Goal: Answer question/provide support: Share knowledge or assist other users

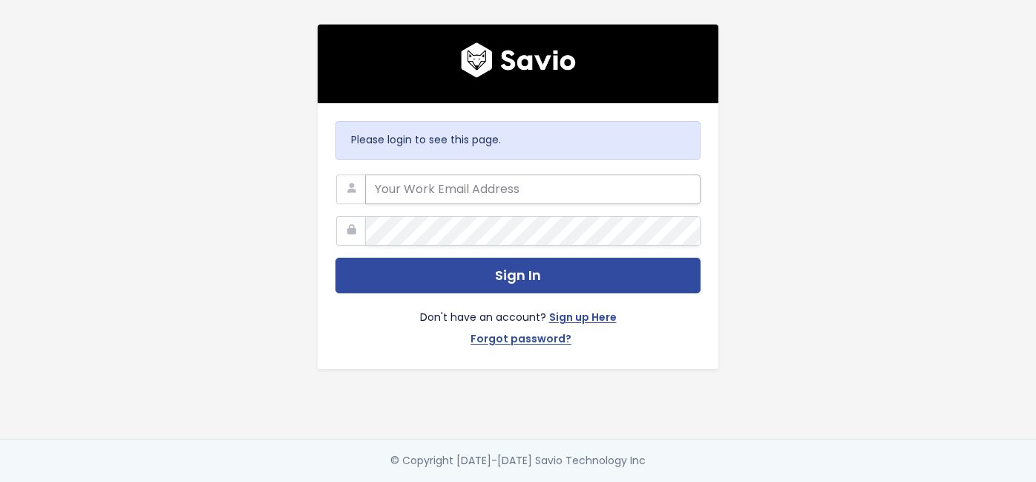
click at [499, 183] on input "email" at bounding box center [533, 189] width 336 height 30
type input "ewhitman@predictpa.com"
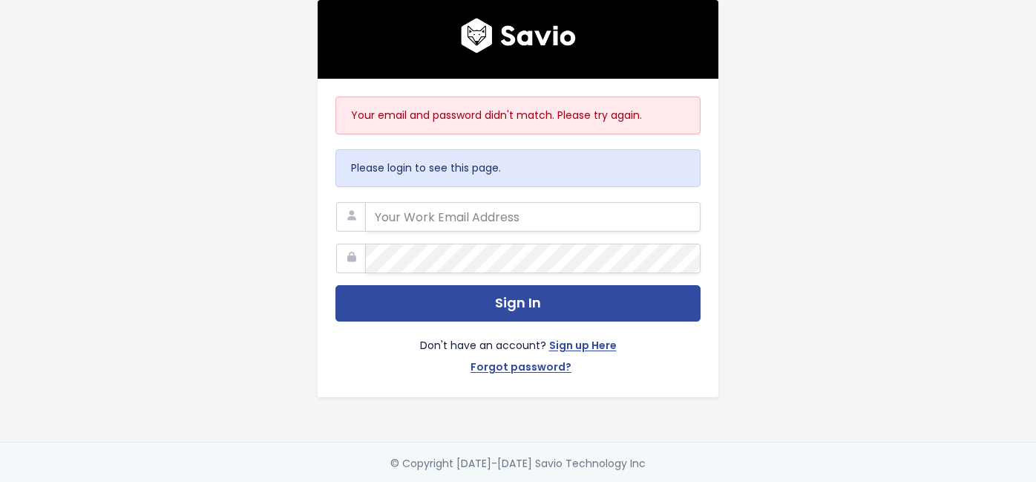
type input "[EMAIL_ADDRESS][DOMAIN_NAME]"
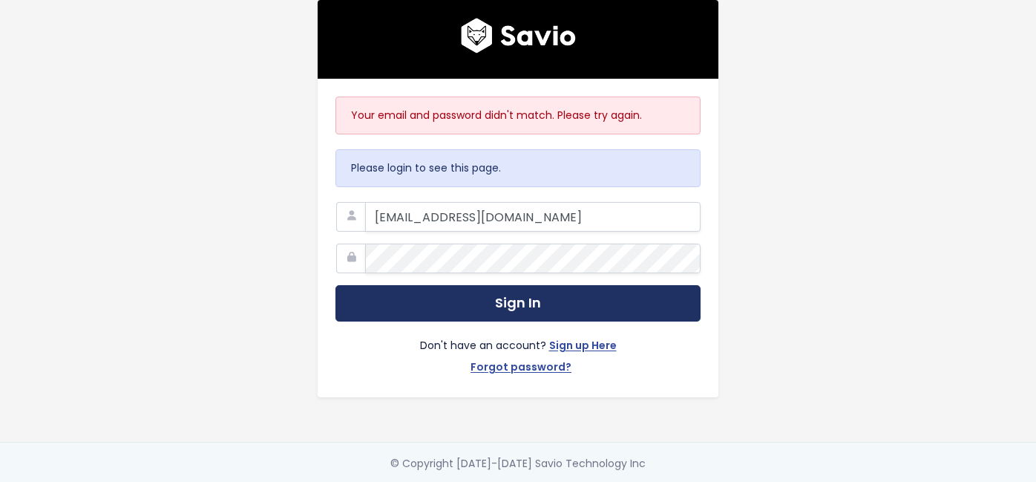
click at [651, 307] on button "Sign In" at bounding box center [518, 303] width 365 height 36
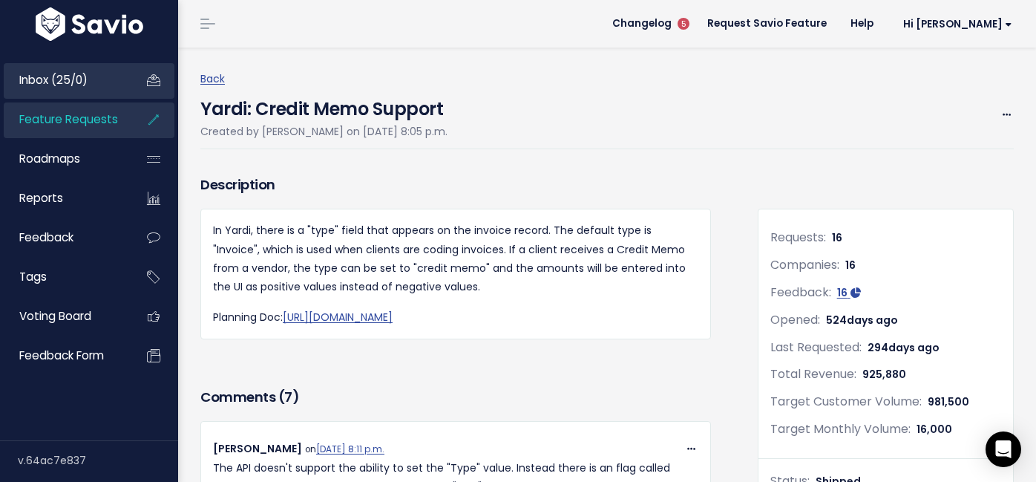
click at [50, 88] on link "Inbox (25/0)" at bounding box center [64, 80] width 120 height 34
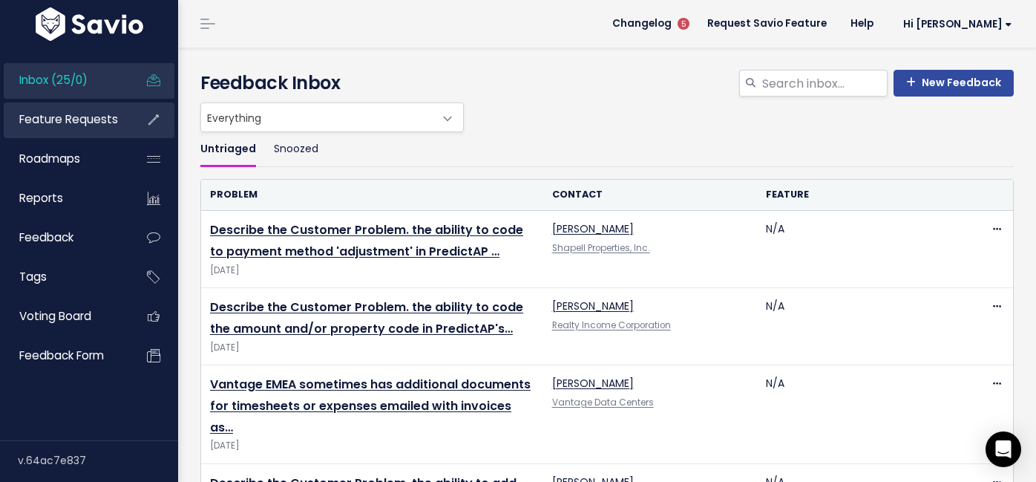
click at [113, 125] on span "Feature Requests" at bounding box center [68, 119] width 99 height 16
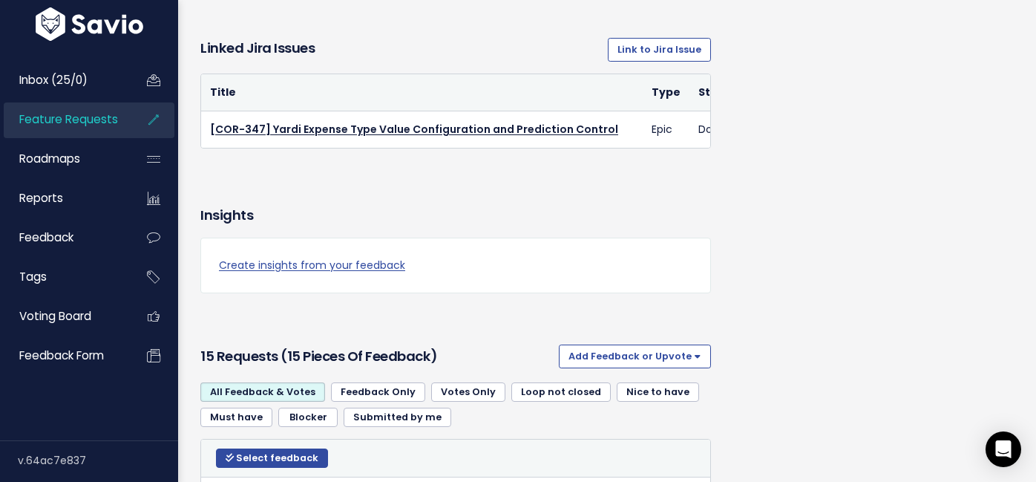
scroll to position [1603, 0]
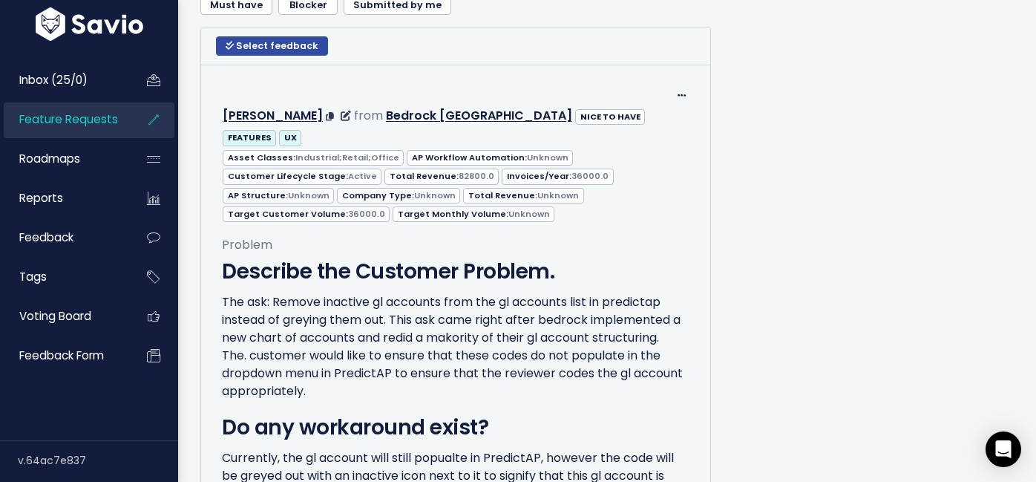
click at [689, 95] on div "Edit Return to Inbox [GEOGRAPHIC_DATA] [PERSON_NAME] from Bedrock [GEOGRAPHIC_D…" at bounding box center [456, 117] width 490 height 62
click at [682, 95] on icon at bounding box center [682, 96] width 8 height 10
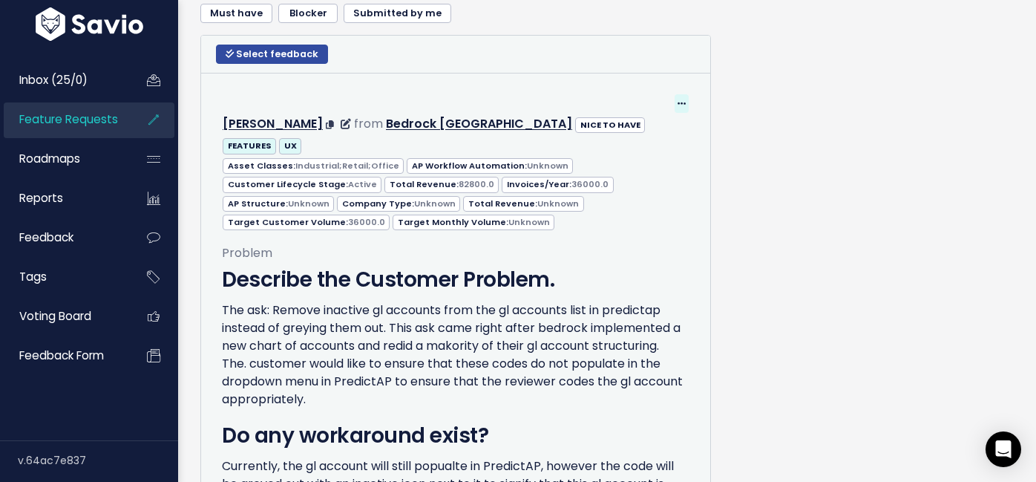
scroll to position [1583, 0]
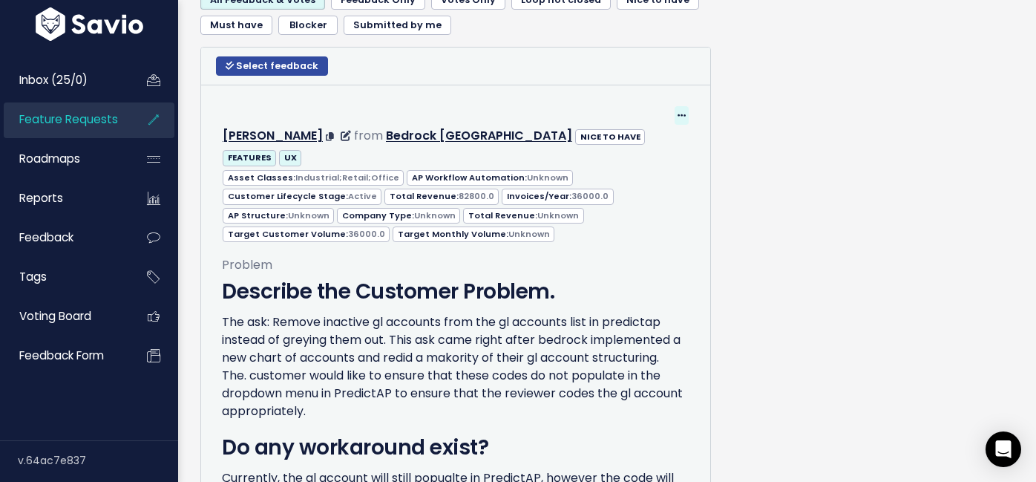
click at [685, 115] on icon at bounding box center [682, 116] width 8 height 10
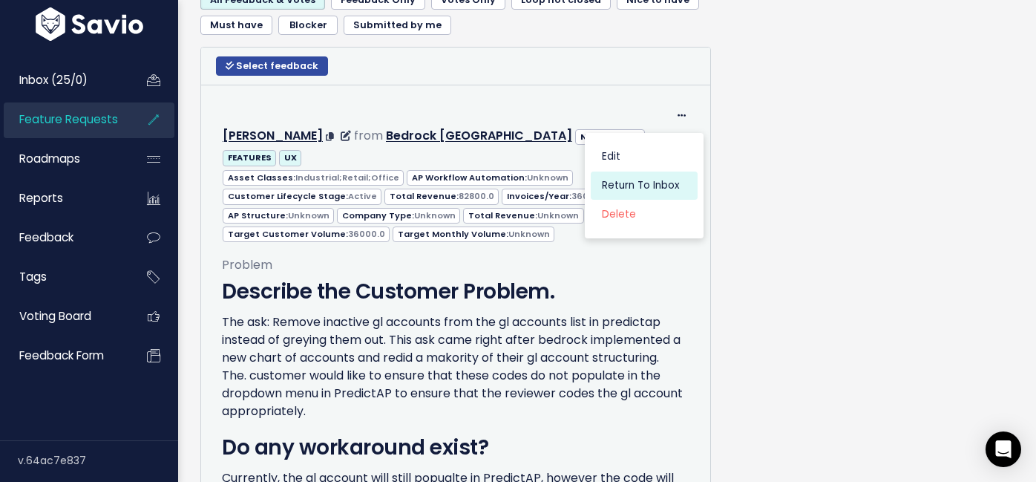
click at [646, 186] on link "Return to Inbox" at bounding box center [644, 186] width 107 height 29
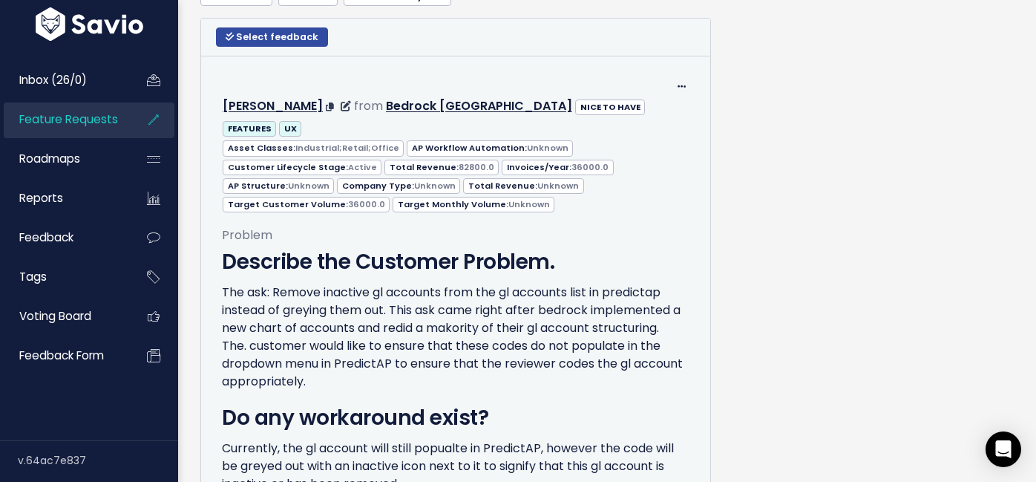
scroll to position [1679, 0]
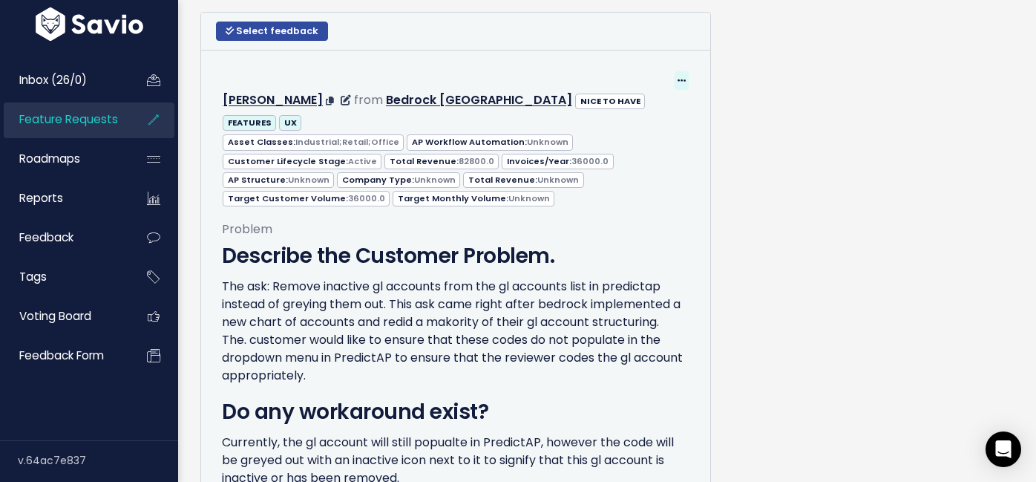
click at [678, 80] on icon at bounding box center [682, 81] width 8 height 10
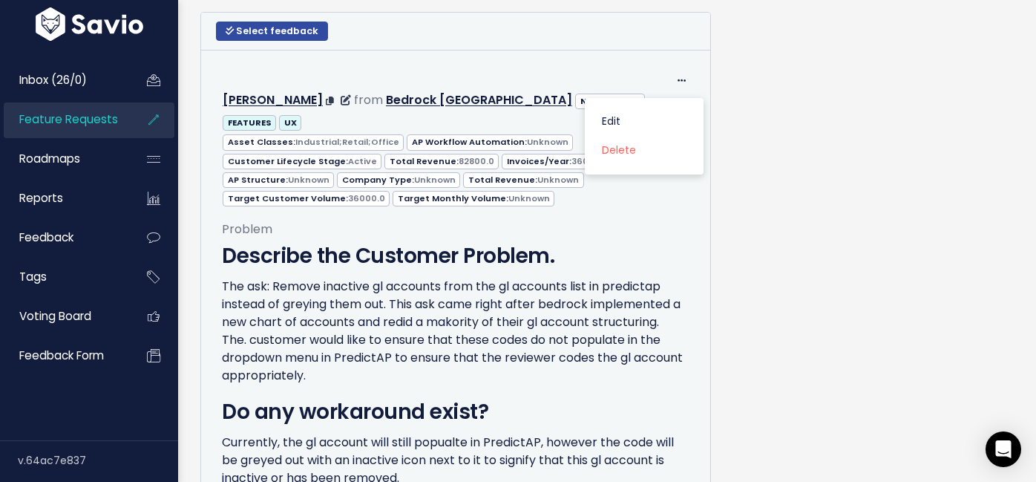
click at [655, 75] on div "Edit Delete Valerie Becker from Bedrock Detroit NICE TO HAVE UX" at bounding box center [456, 102] width 490 height 62
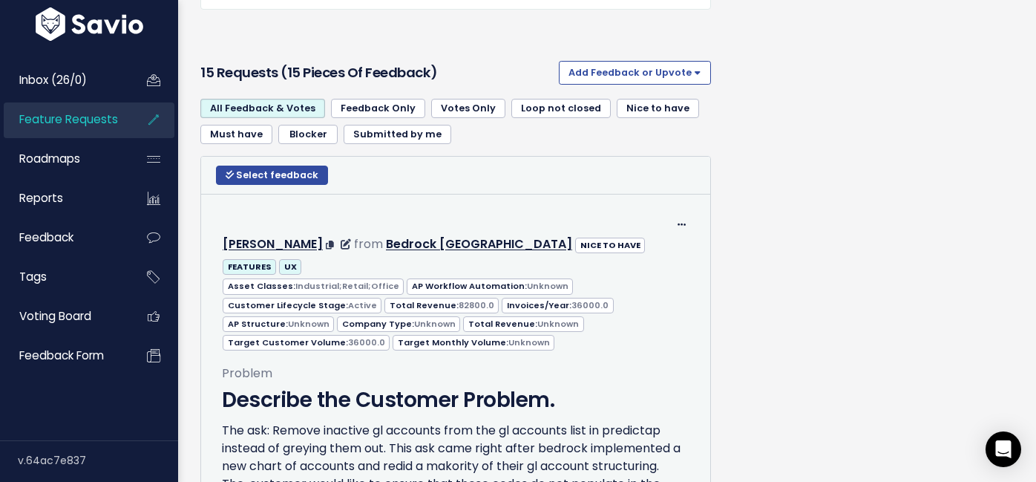
scroll to position [1469, 0]
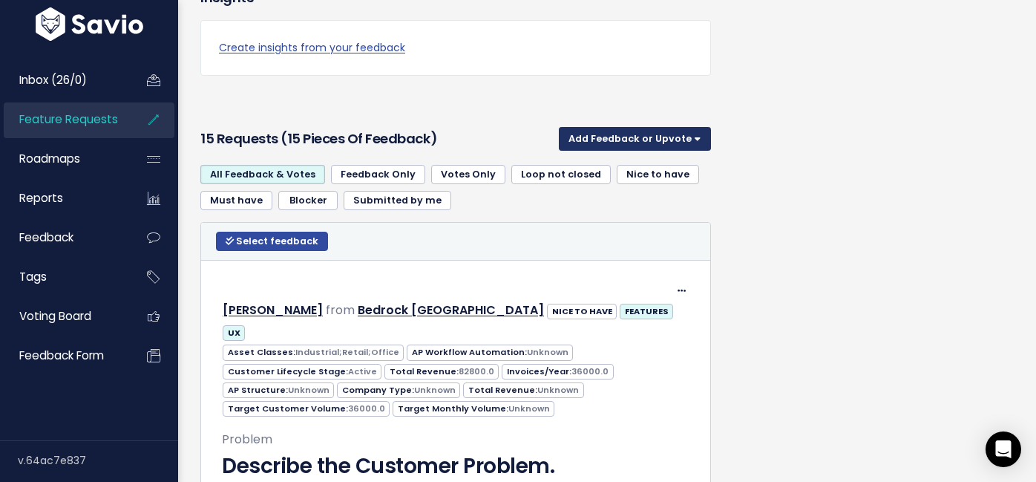
click at [638, 147] on button "Add Feedback or Upvote" at bounding box center [635, 139] width 152 height 24
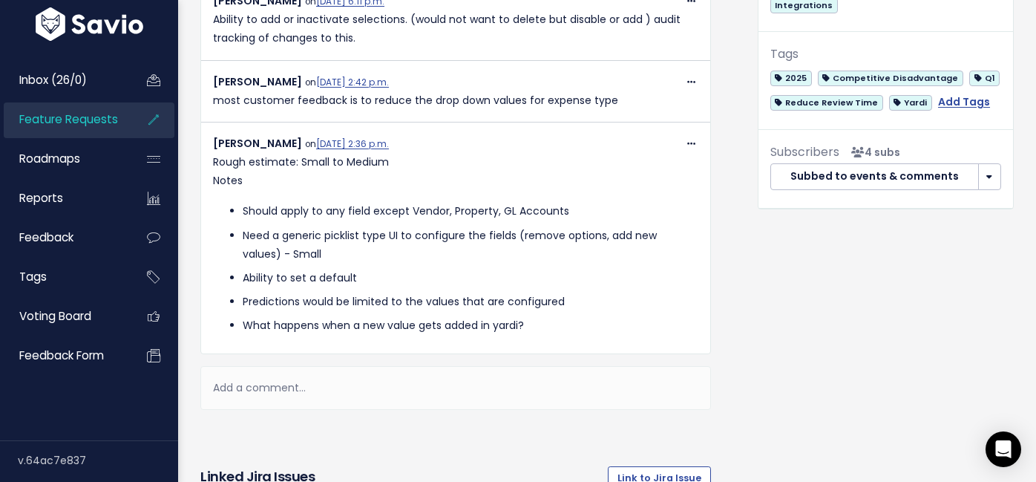
scroll to position [868, 0]
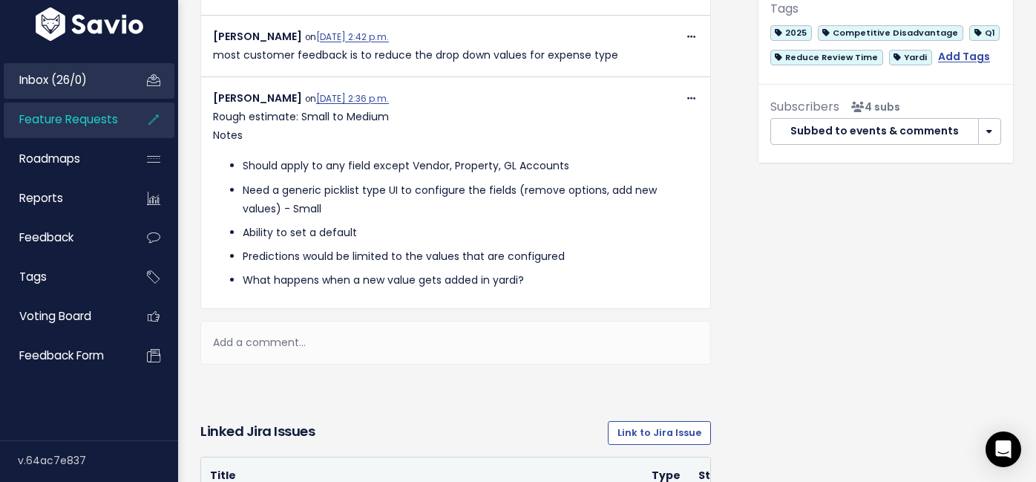
click at [76, 88] on link "Inbox (26/0)" at bounding box center [64, 80] width 120 height 34
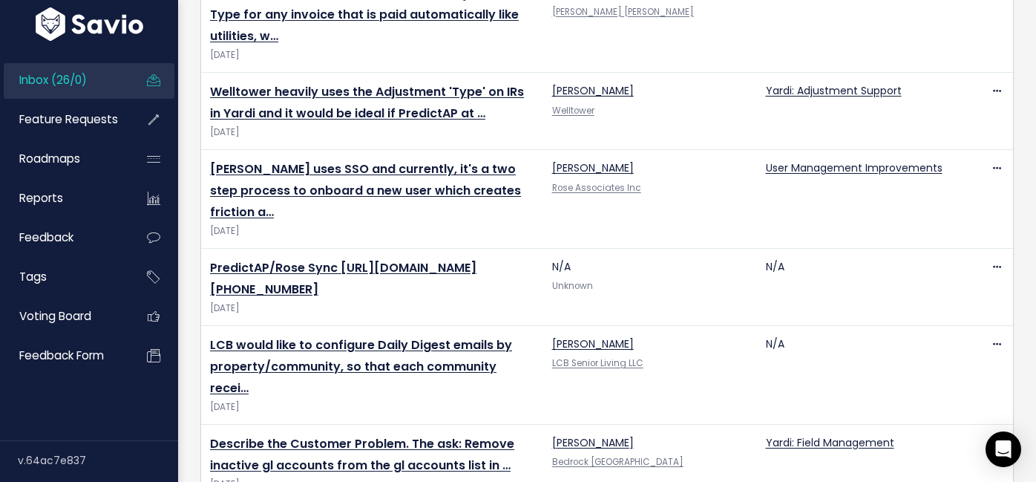
scroll to position [1889, 0]
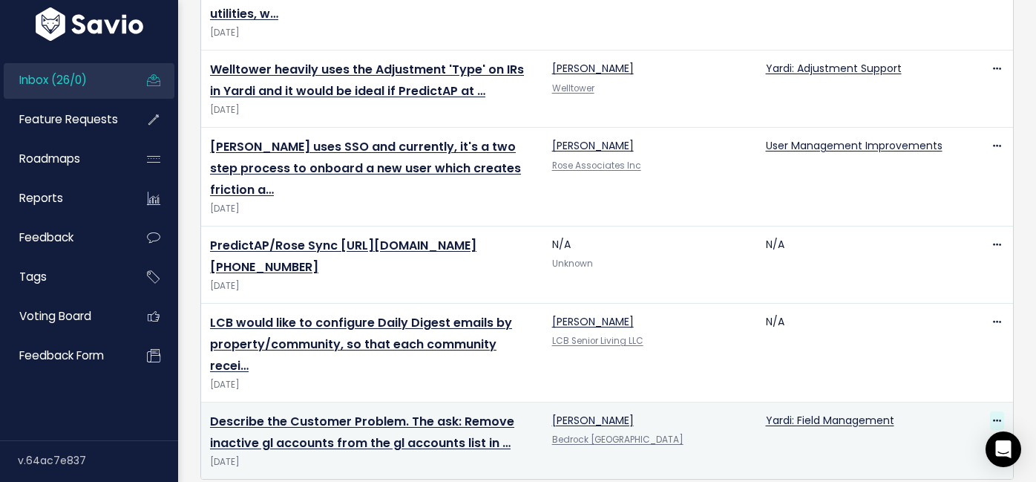
click at [993, 417] on icon at bounding box center [997, 422] width 8 height 10
click at [950, 338] on link "Edit" at bounding box center [952, 330] width 107 height 29
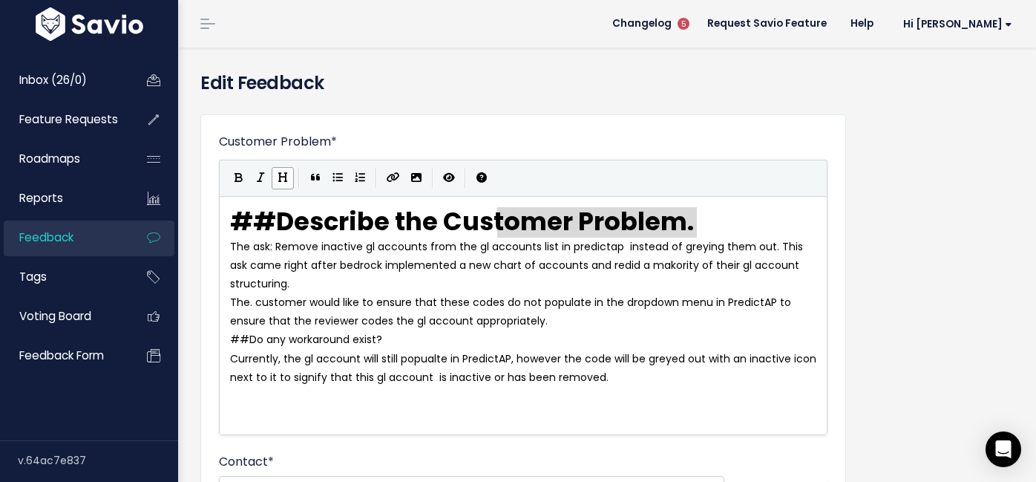
type textarea "## Describe the Customer Problem."
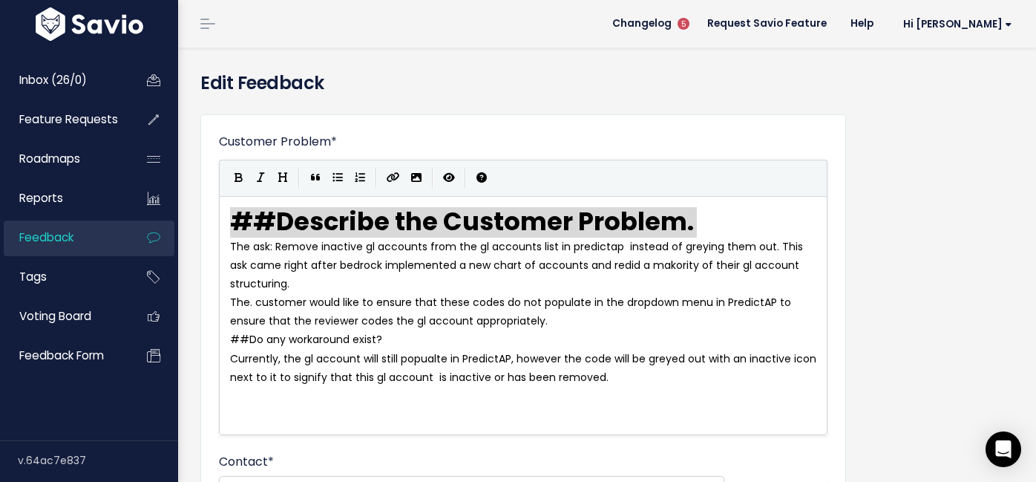
drag, startPoint x: 721, startPoint y: 218, endPoint x: 201, endPoint y: 216, distance: 519.7
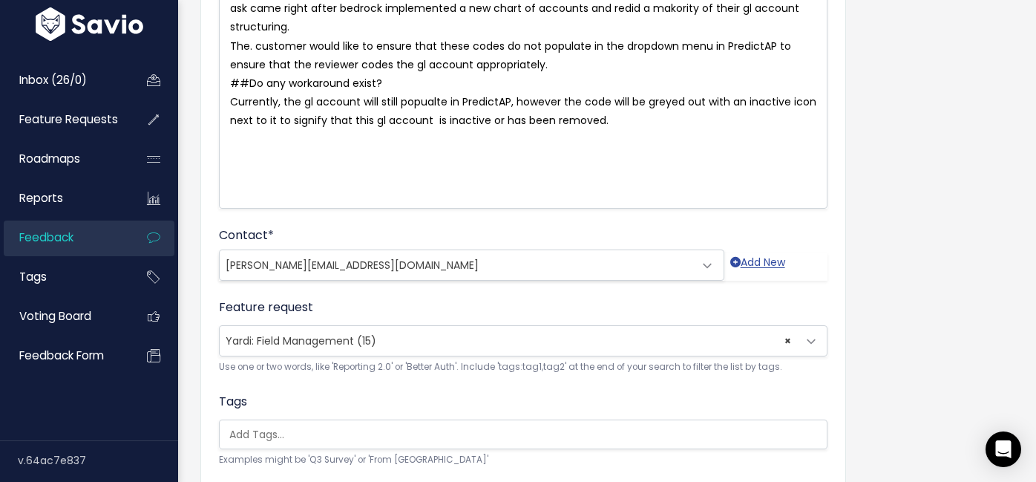
scroll to position [229, 0]
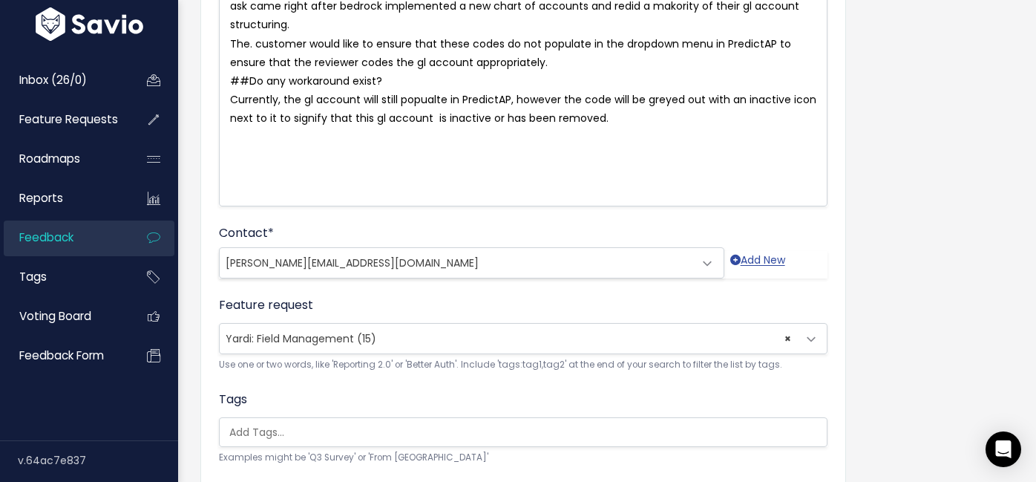
click at [375, 345] on span "Yardi: Field Management (15)" at bounding box center [301, 338] width 151 height 15
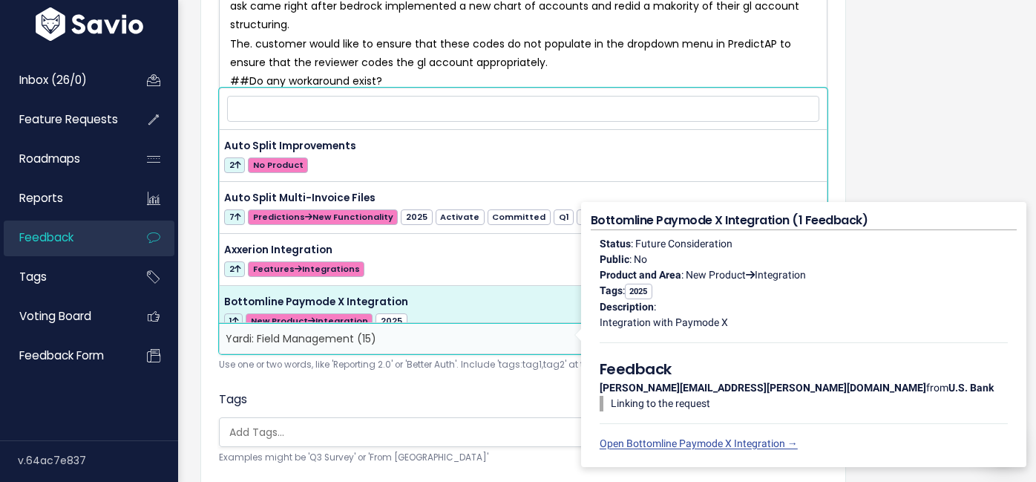
click at [931, 140] on div "Customer Problem * ## Describe the Customer Problem. The ask: Remove inactive g…" at bounding box center [607, 313] width 836 height 878
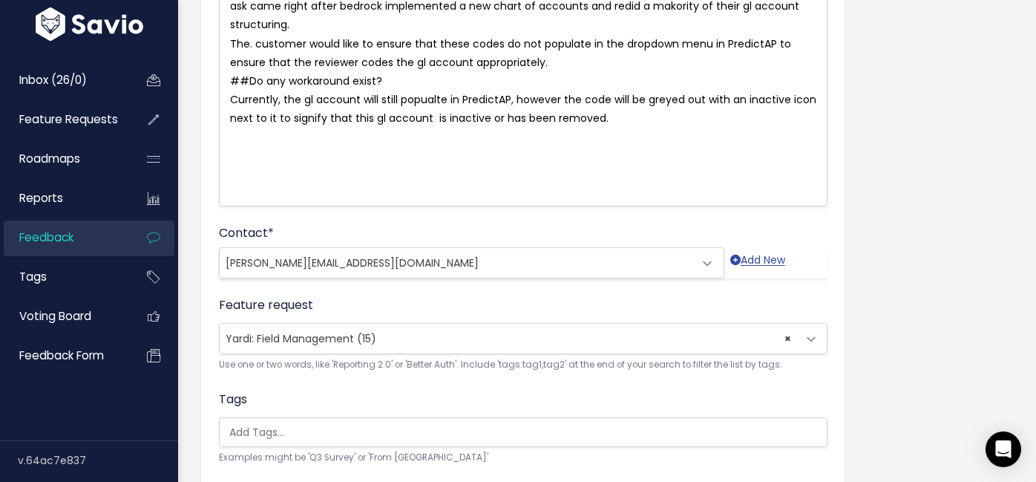
click at [808, 338] on span at bounding box center [812, 339] width 30 height 30
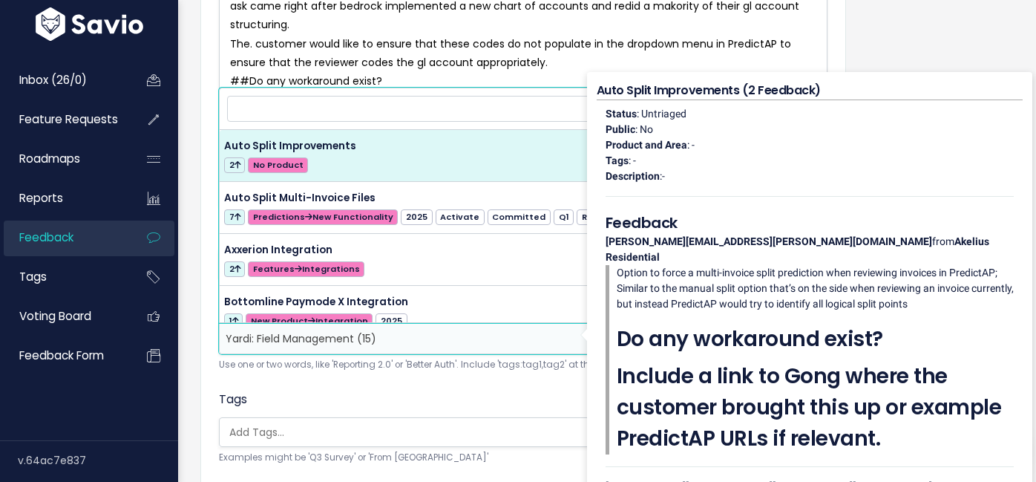
click at [528, 385] on form "Customer Problem * ## Describe the Customer Problem. The ask: Remove inactive g…" at bounding box center [523, 301] width 609 height 795
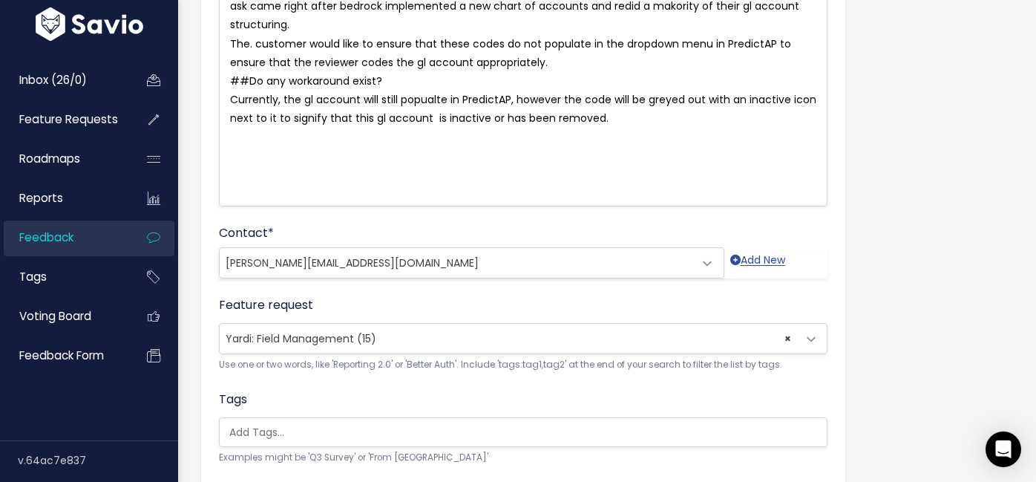
select select
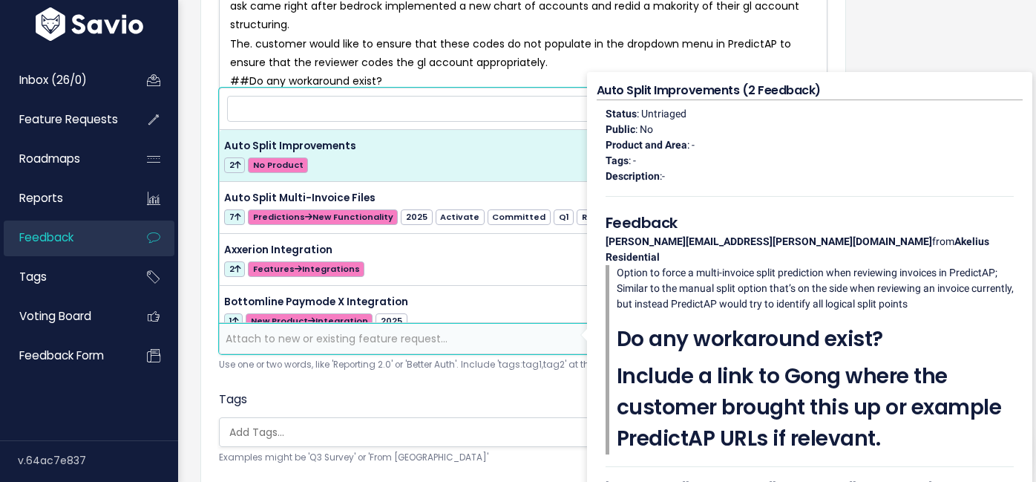
click at [496, 385] on form "Customer Problem * ## Describe the Customer Problem. The ask: Remove inactive g…" at bounding box center [523, 301] width 609 height 795
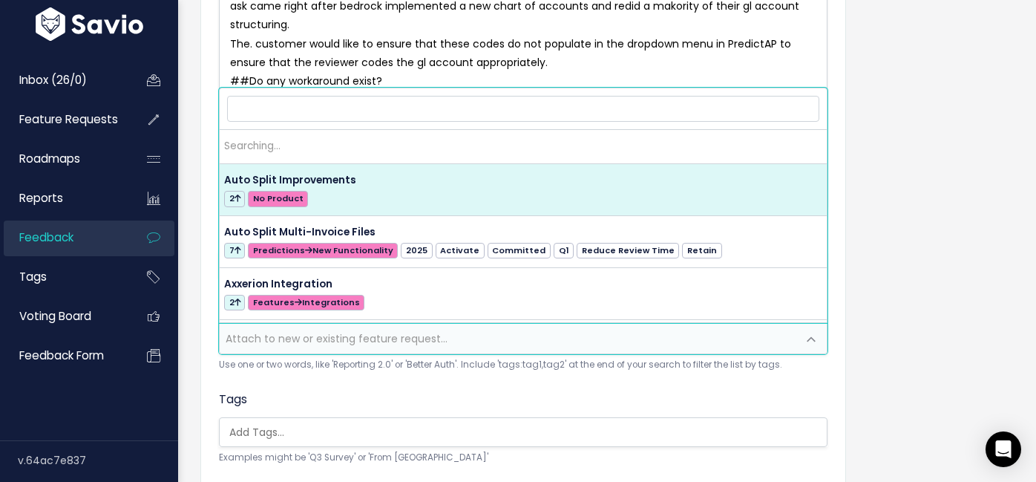
click at [510, 344] on span "Attach to new or existing feature request..." at bounding box center [509, 339] width 578 height 30
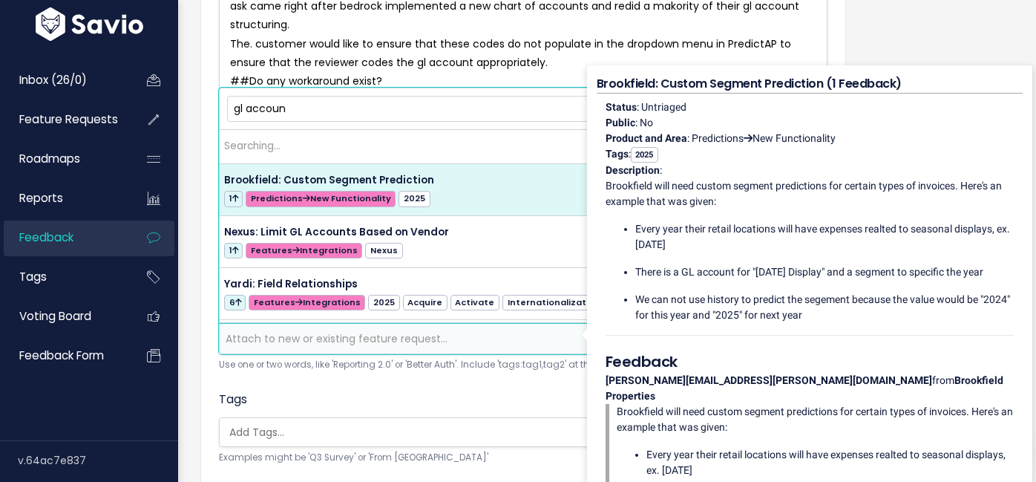
type input "gl account"
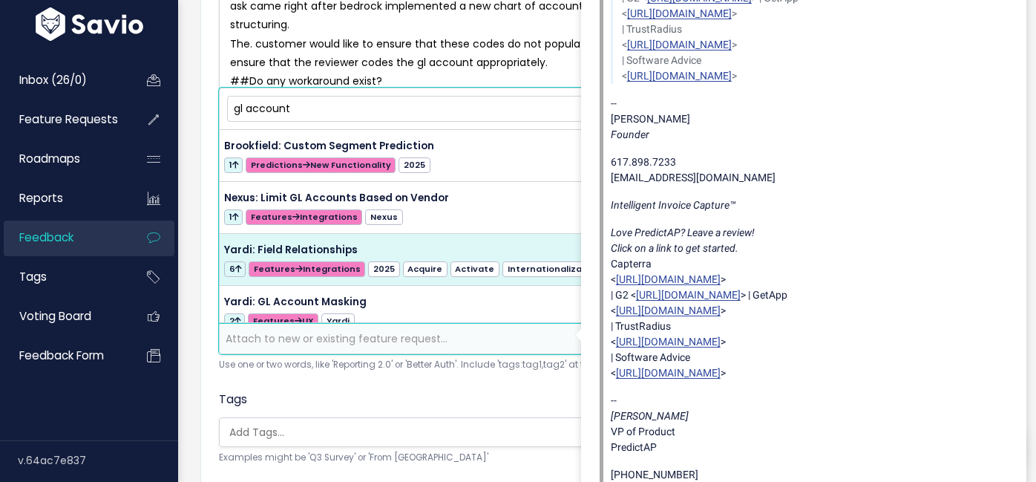
scroll to position [48, 0]
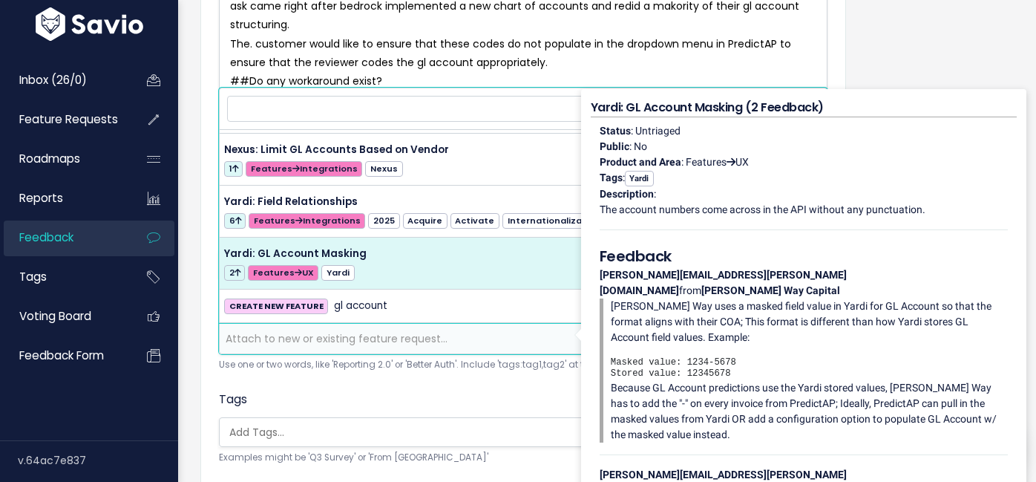
click at [200, 241] on div "Customer Problem * ## Describe the Customer Problem. The ask: Remove inactive g…" at bounding box center [523, 302] width 646 height 832
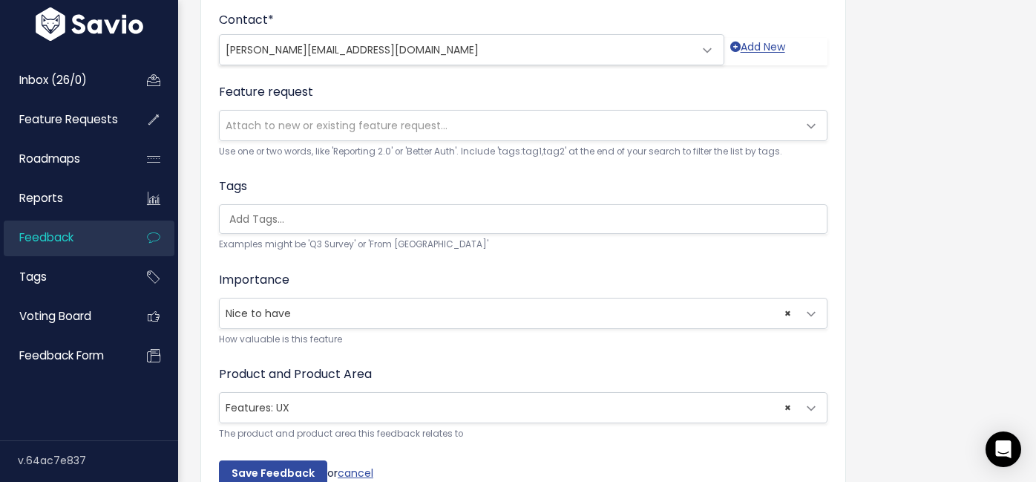
scroll to position [523, 0]
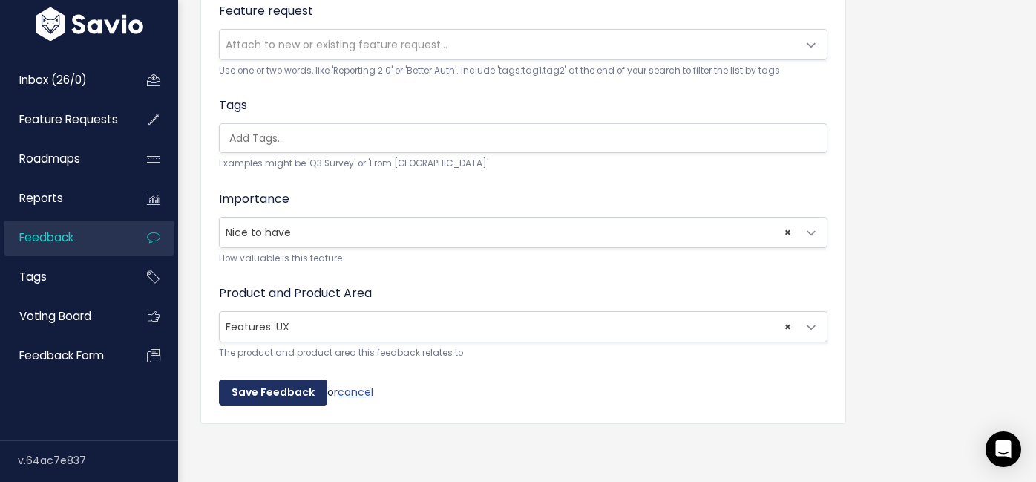
click at [297, 393] on input "Save Feedback" at bounding box center [273, 392] width 108 height 27
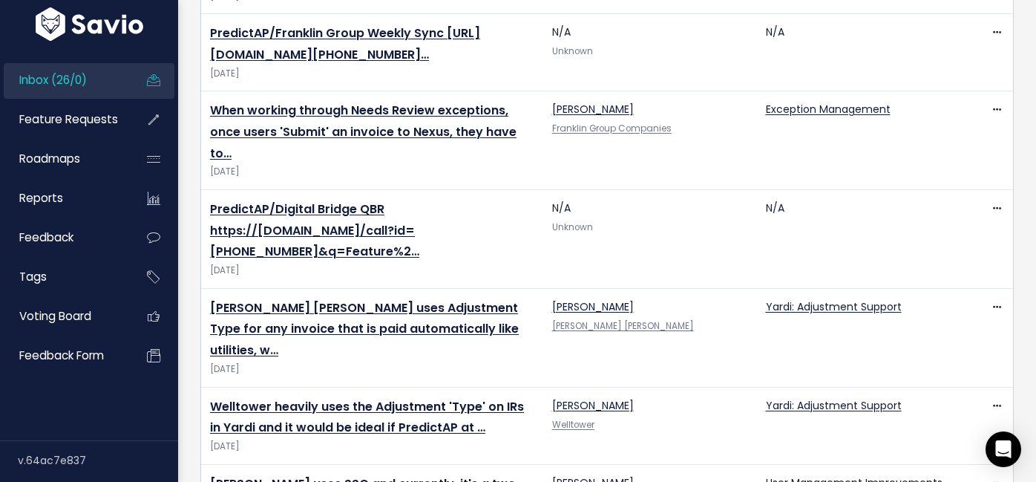
scroll to position [1949, 0]
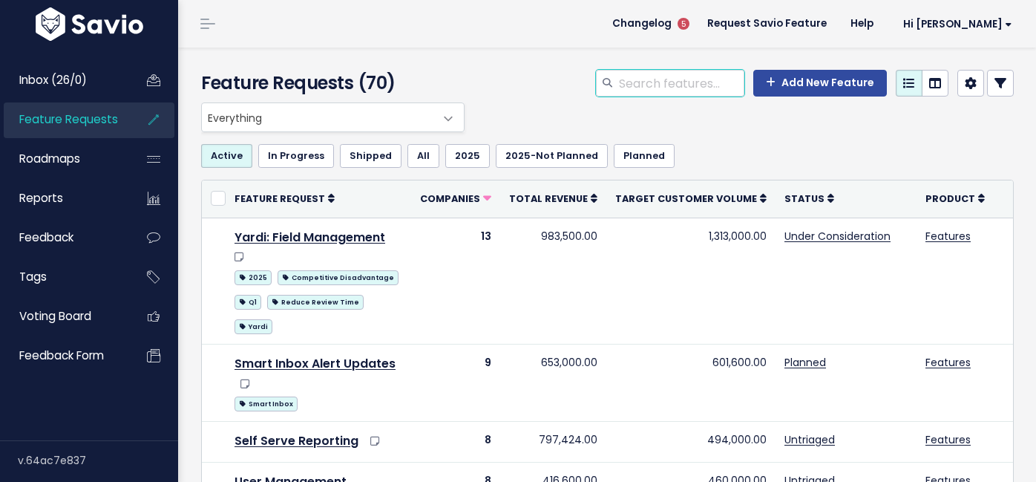
click at [664, 88] on input "search" at bounding box center [681, 83] width 127 height 27
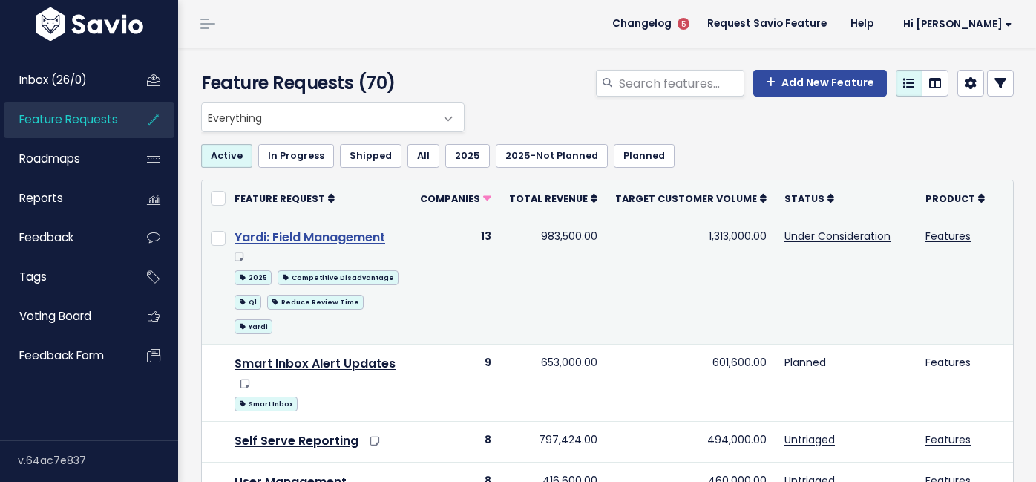
click at [300, 230] on link "Yardi: Field Management" at bounding box center [310, 237] width 151 height 17
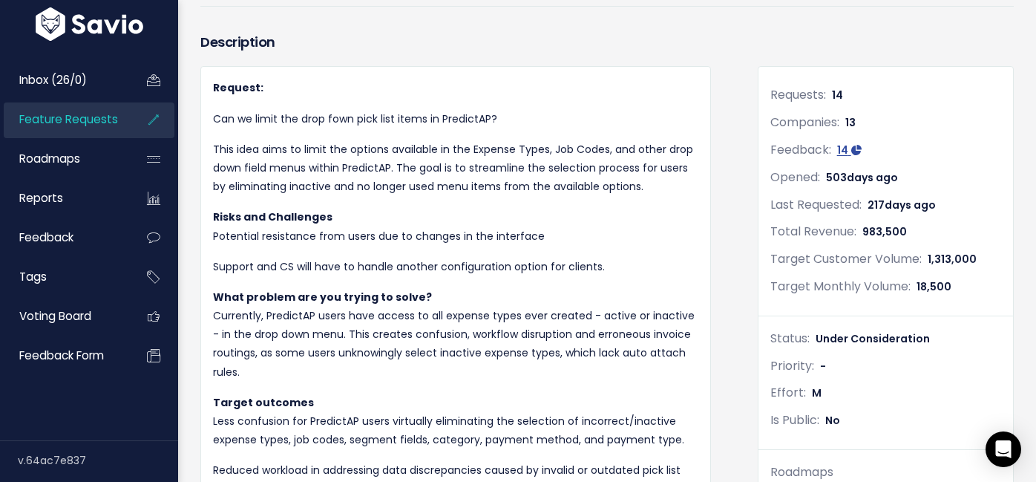
scroll to position [67, 0]
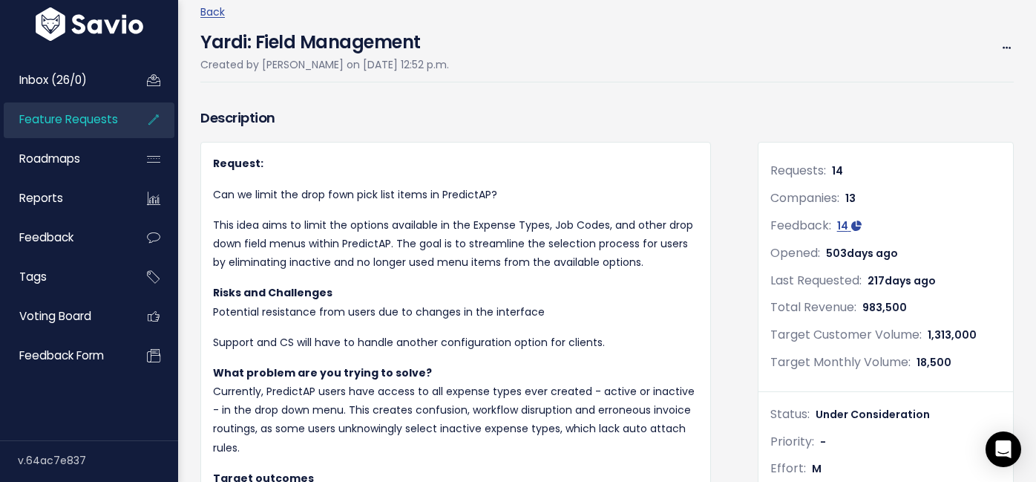
click at [329, 50] on h4 "Yardi: Field Management" at bounding box center [324, 39] width 249 height 34
click at [363, 40] on h4 "Yardi: Field Management" at bounding box center [324, 39] width 249 height 34
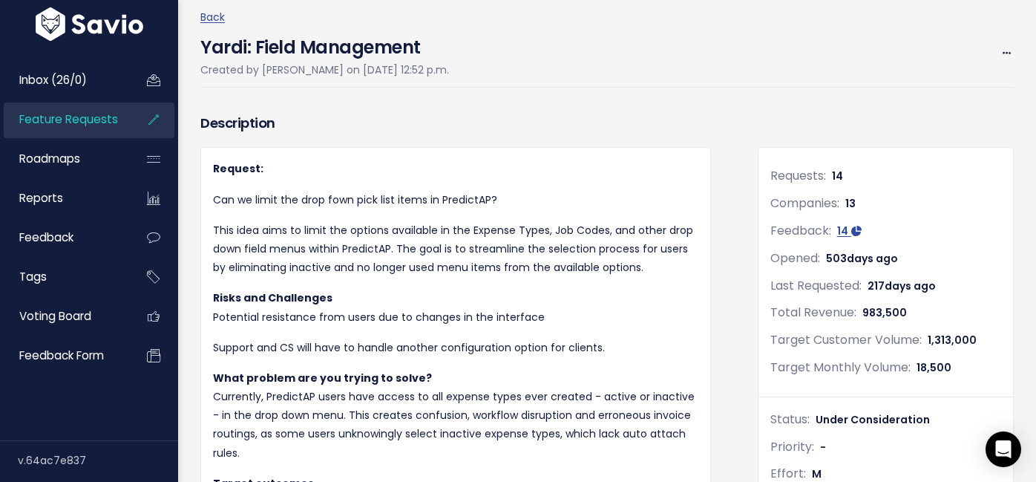
scroll to position [0, 0]
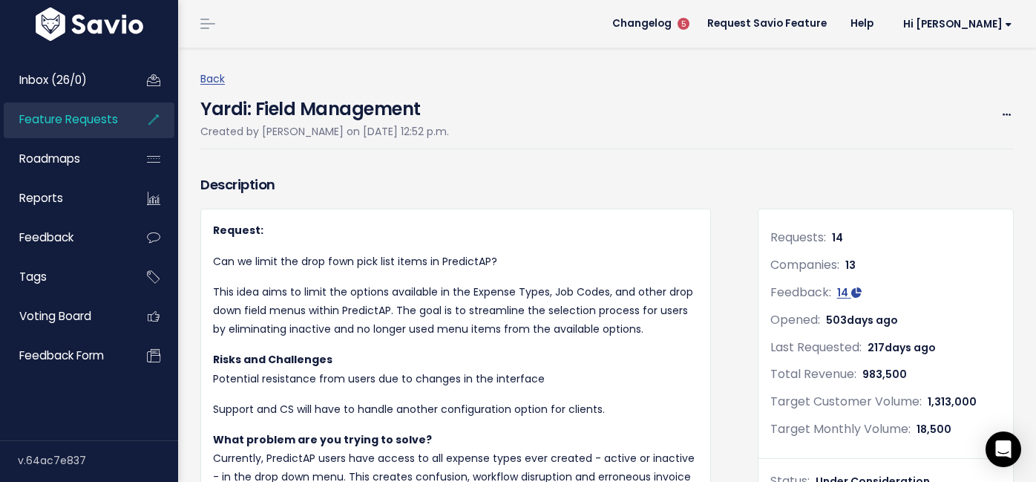
click at [209, 34] on li at bounding box center [205, 24] width 30 height 42
click at [209, 23] on span at bounding box center [207, 23] width 15 height 1
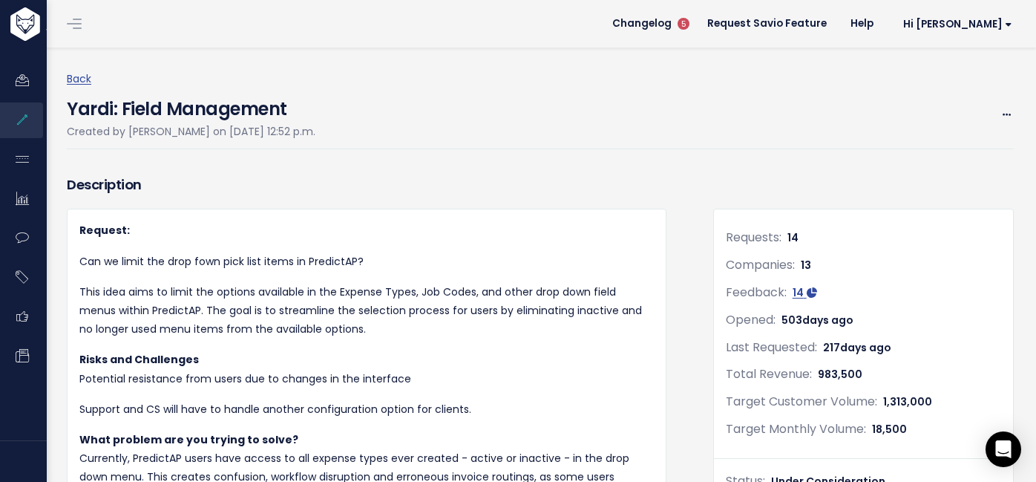
click at [83, 22] on link at bounding box center [74, 23] width 24 height 13
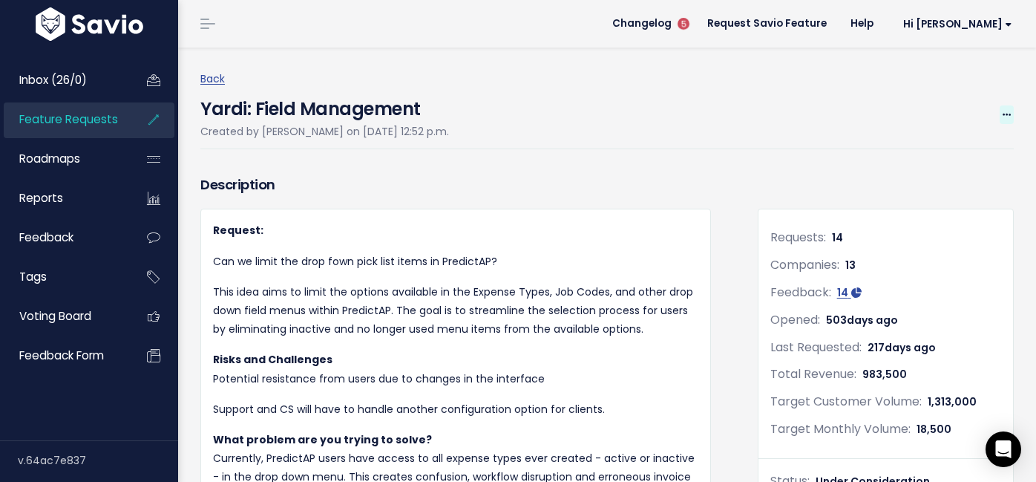
click at [1008, 116] on icon at bounding box center [1007, 116] width 8 height 10
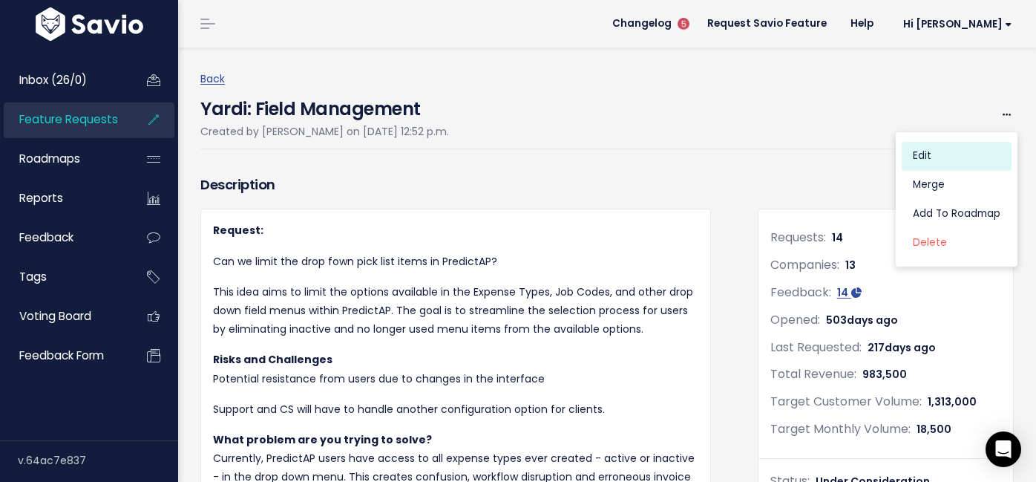
click at [948, 151] on link "Edit" at bounding box center [957, 156] width 110 height 29
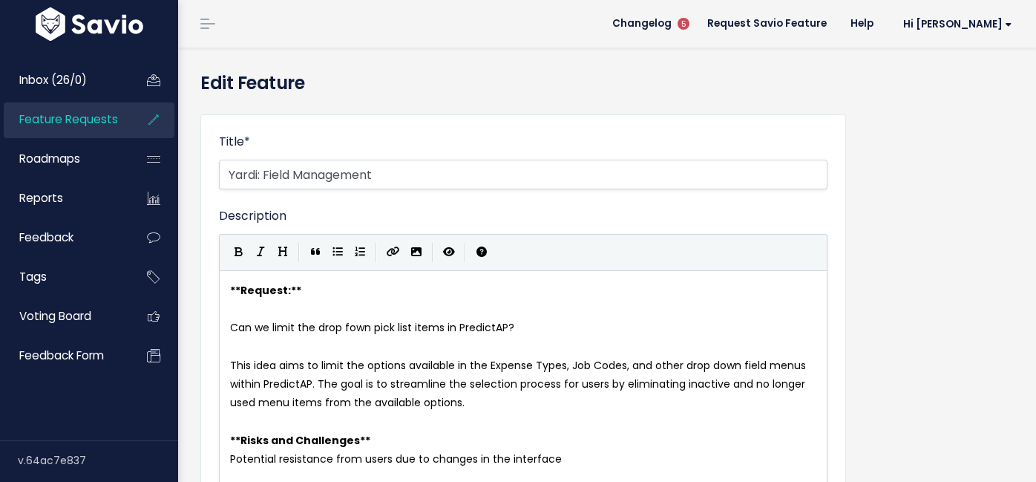
click at [266, 174] on input "Yardi: Field Management" at bounding box center [523, 175] width 609 height 30
type input "Yardi: Field Management (Expense Type)"
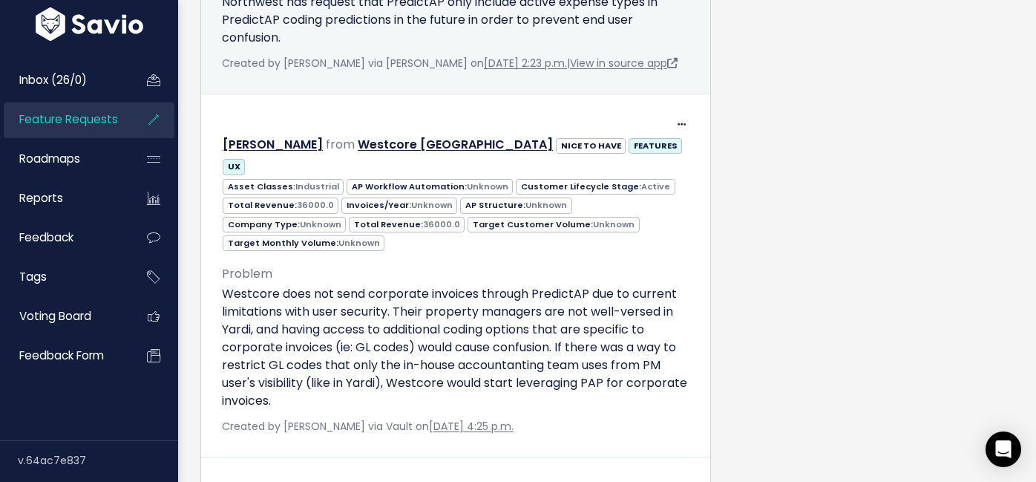
scroll to position [2028, 0]
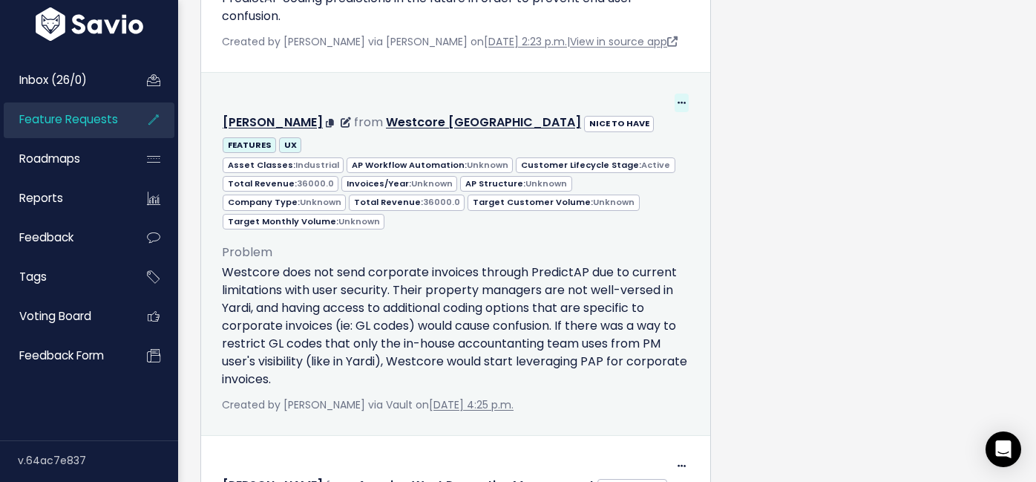
click at [683, 96] on span at bounding box center [682, 103] width 14 height 19
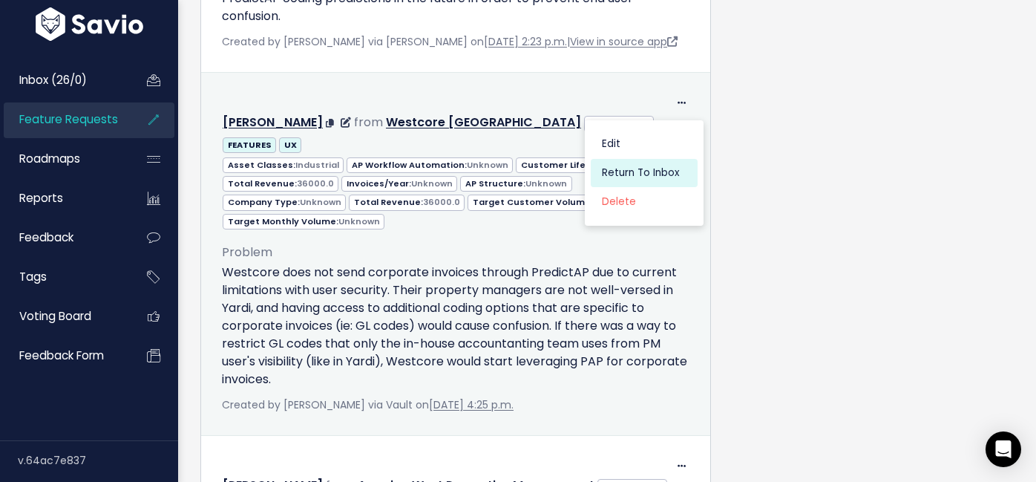
click at [649, 165] on link "Return to Inbox" at bounding box center [644, 173] width 107 height 29
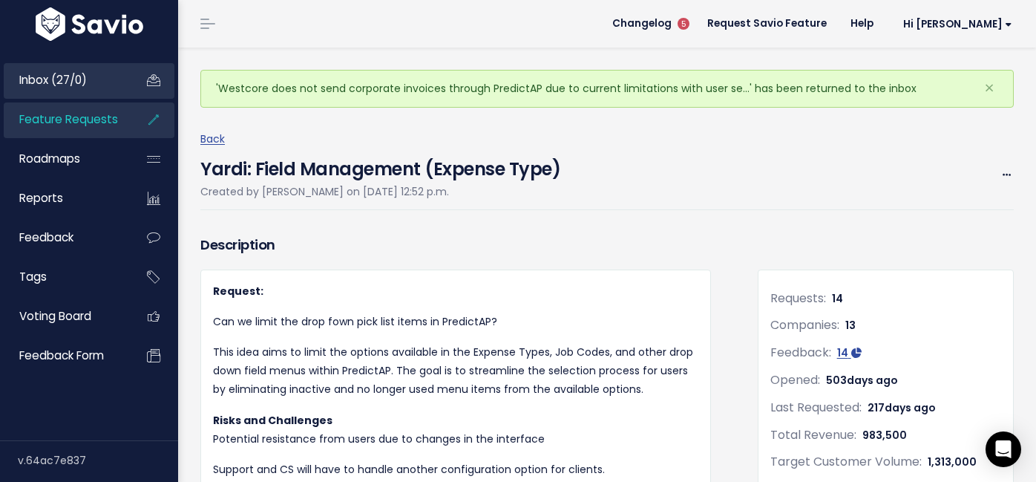
click at [65, 85] on span "Inbox (27/0)" at bounding box center [53, 80] width 68 height 16
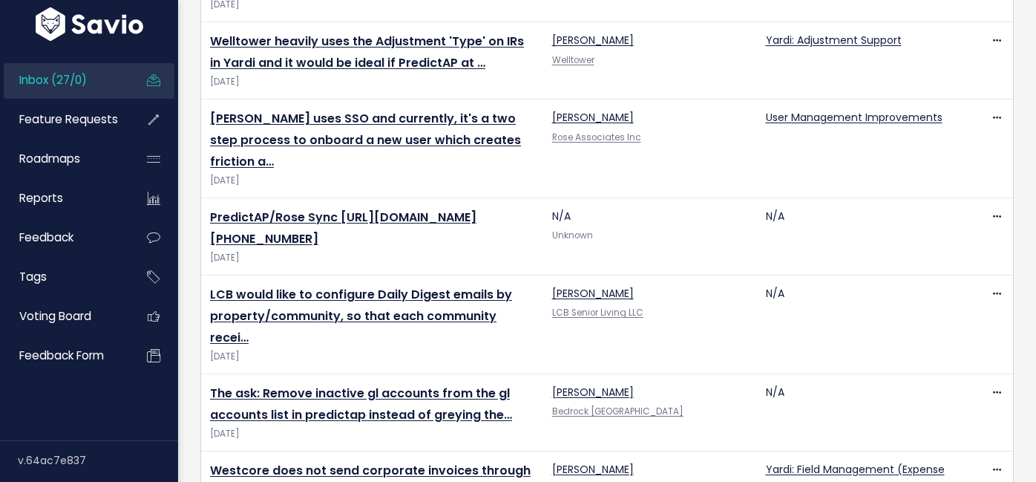
scroll to position [1966, 0]
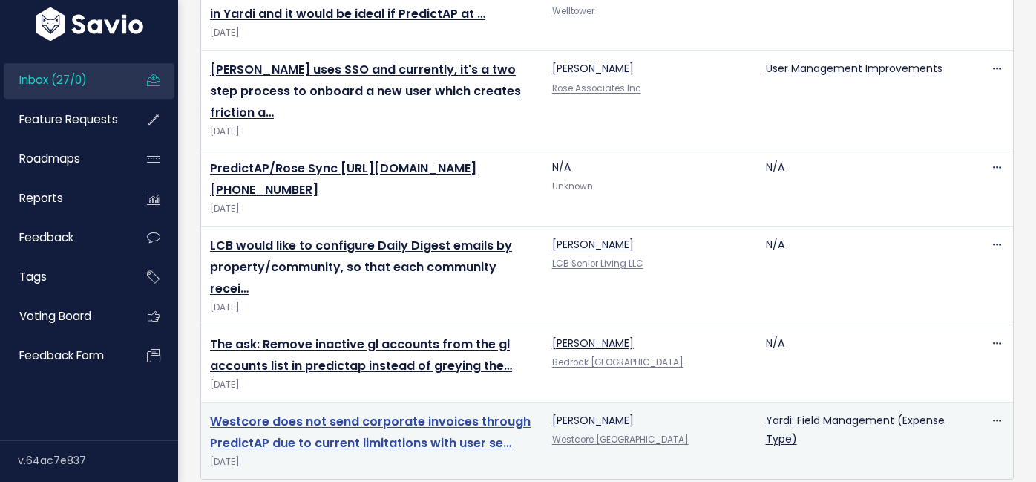
click at [386, 413] on link "Westcore does not send corporate invoices through PredictAP due to current limi…" at bounding box center [370, 432] width 321 height 39
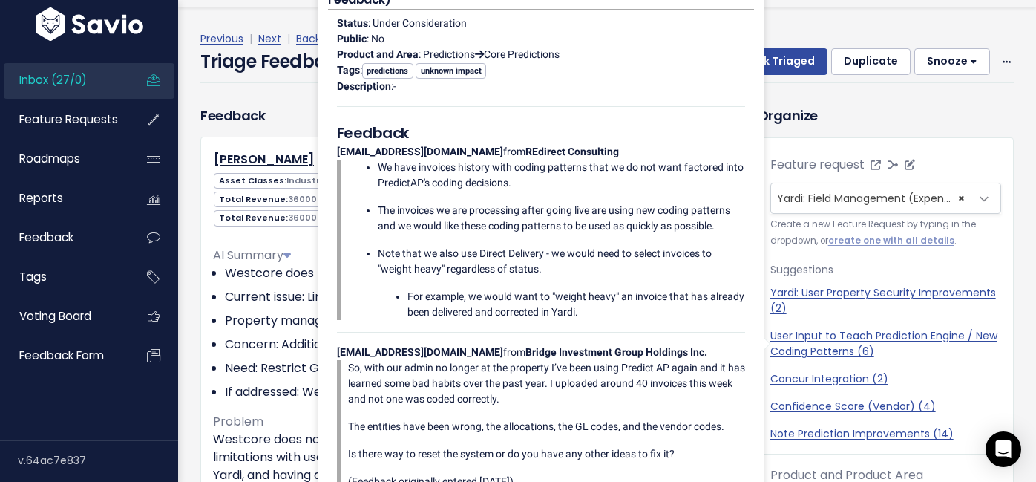
scroll to position [23, 0]
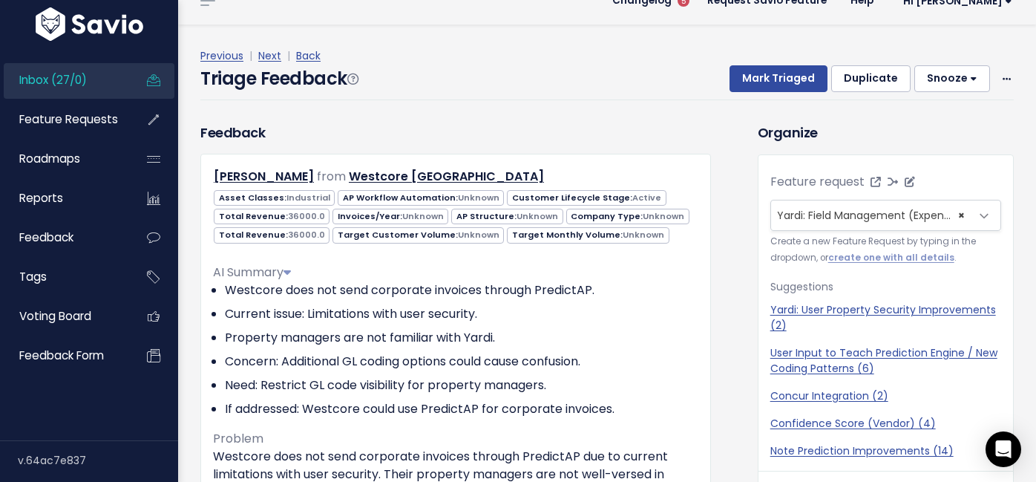
select select
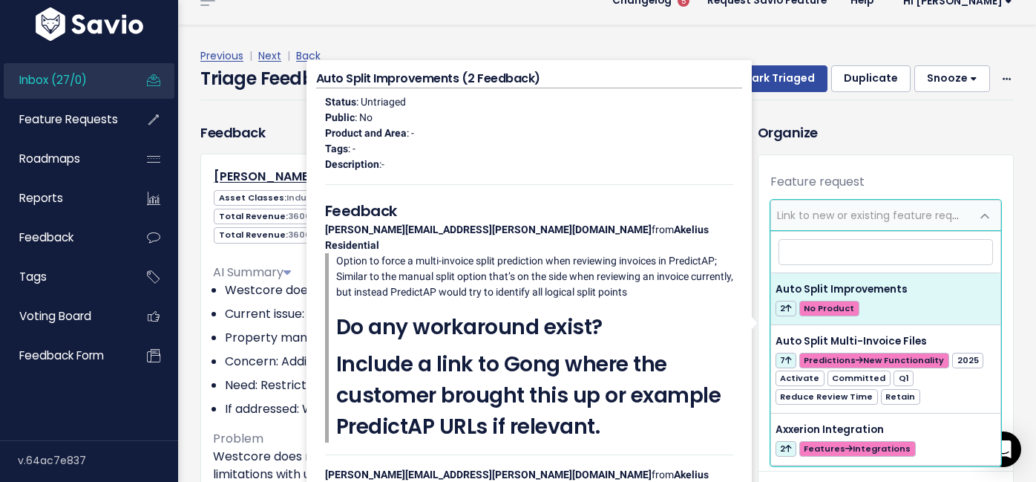
click at [928, 189] on div "Feature request --------- Yardi: Field Management (Expense Type) (14) Link to n…" at bounding box center [886, 322] width 255 height 298
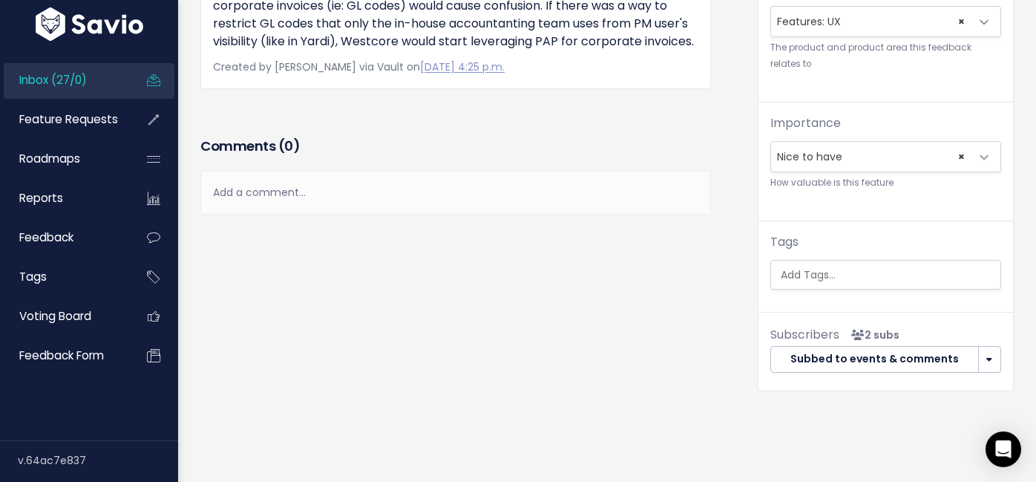
scroll to position [512, 0]
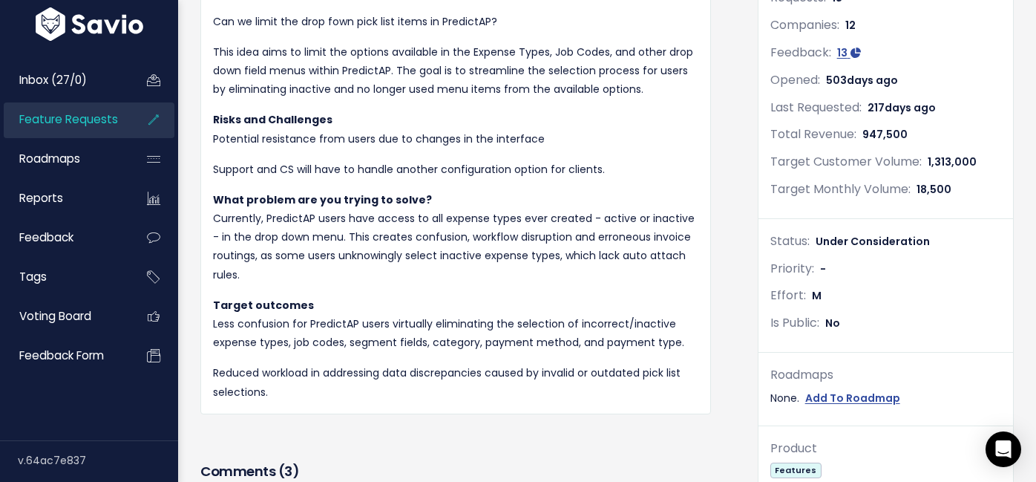
scroll to position [203, 0]
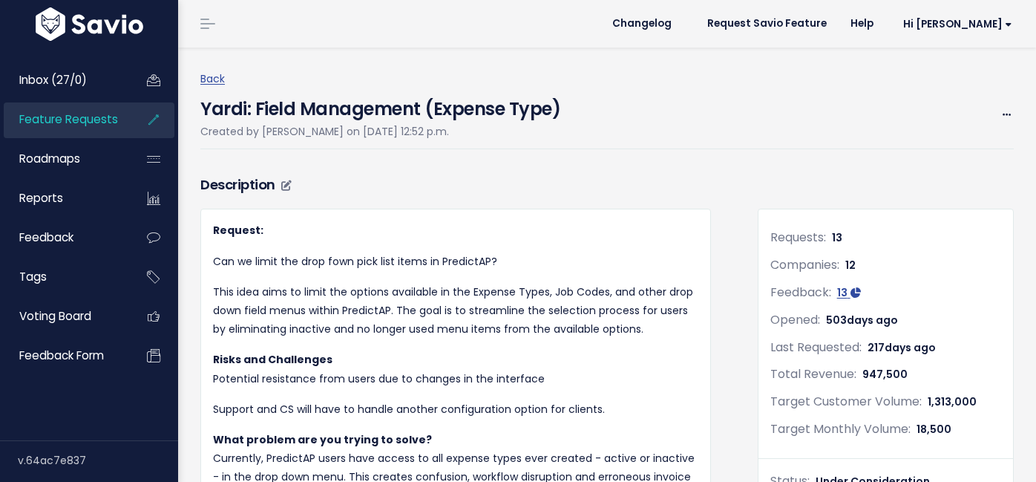
scroll to position [203, 0]
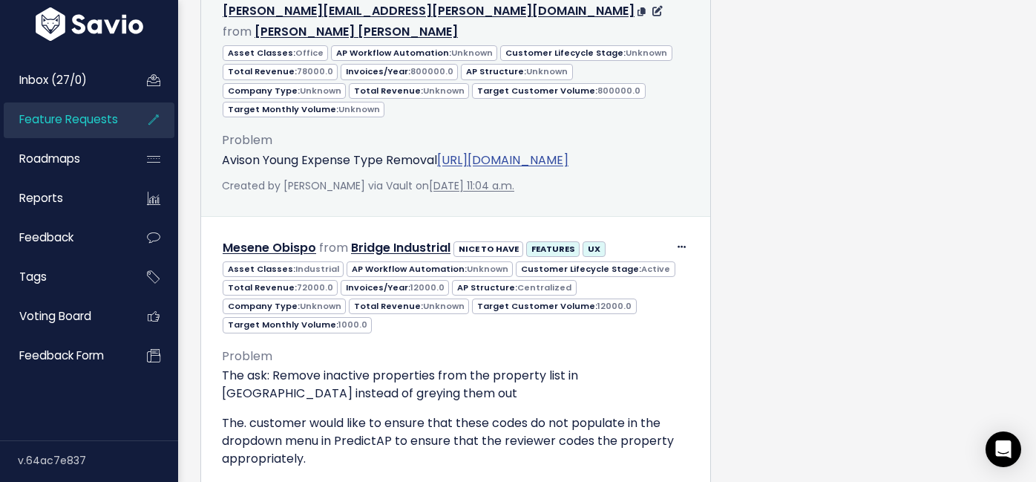
scroll to position [2530, 0]
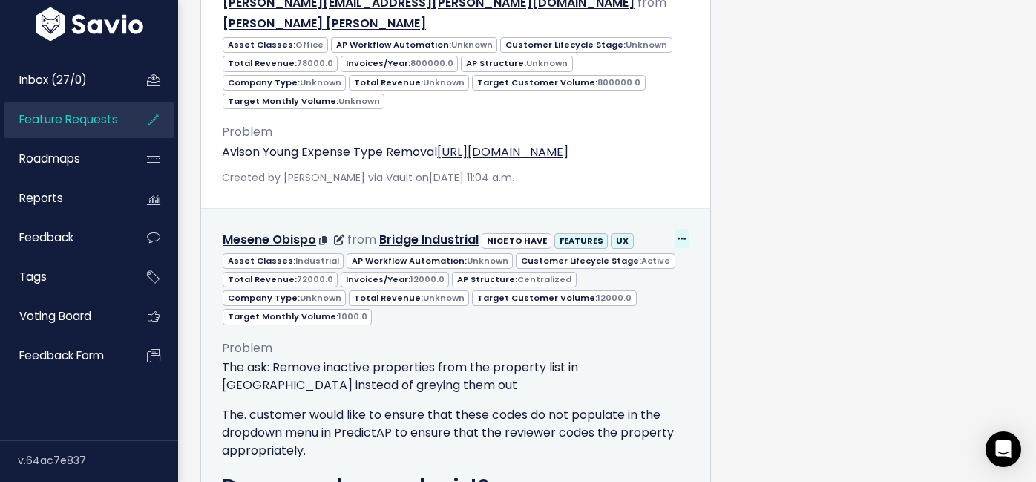
click at [687, 229] on span at bounding box center [682, 238] width 14 height 19
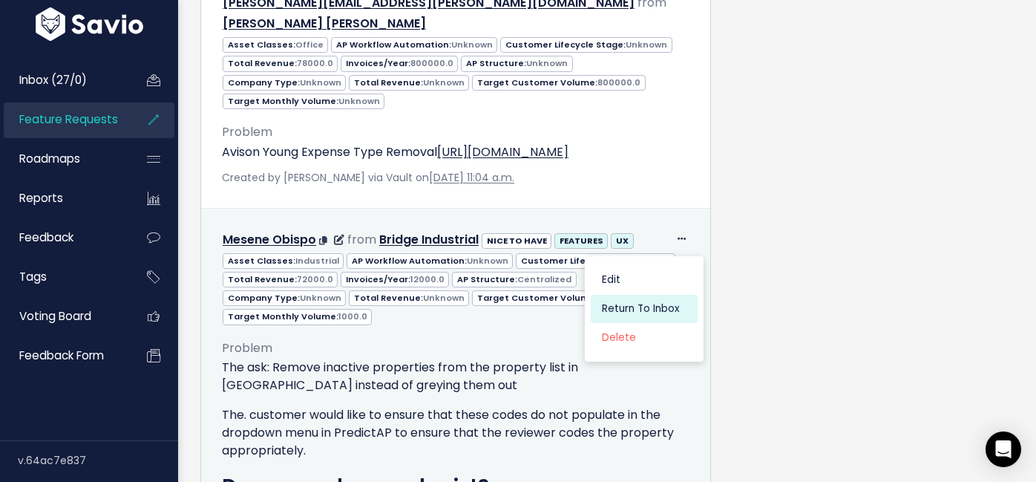
click at [654, 295] on link "Return to Inbox" at bounding box center [644, 309] width 107 height 29
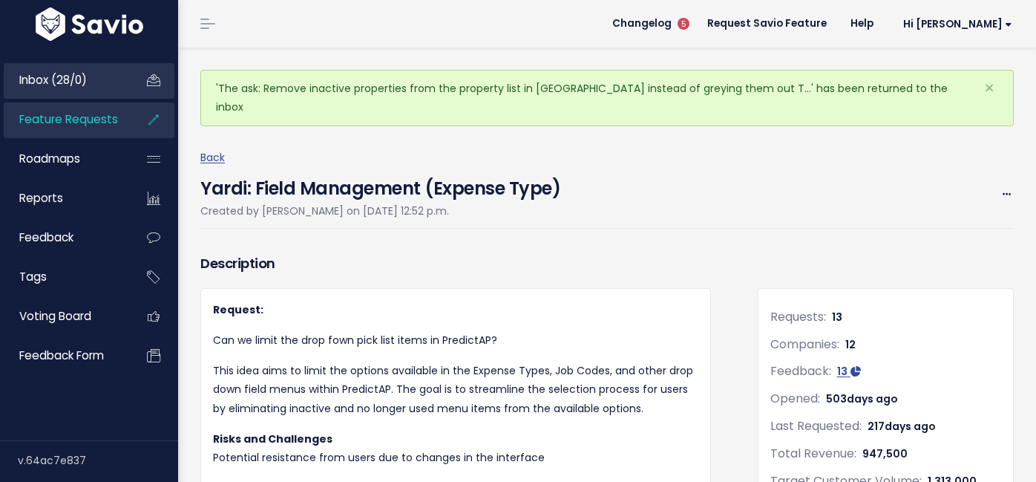
click at [62, 85] on span "Inbox (28/0)" at bounding box center [53, 80] width 68 height 16
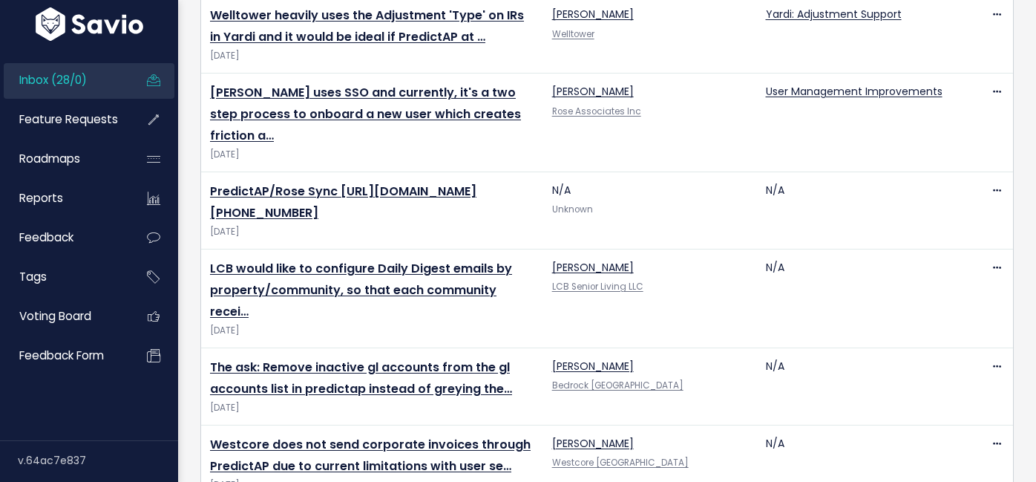
scroll to position [2043, 0]
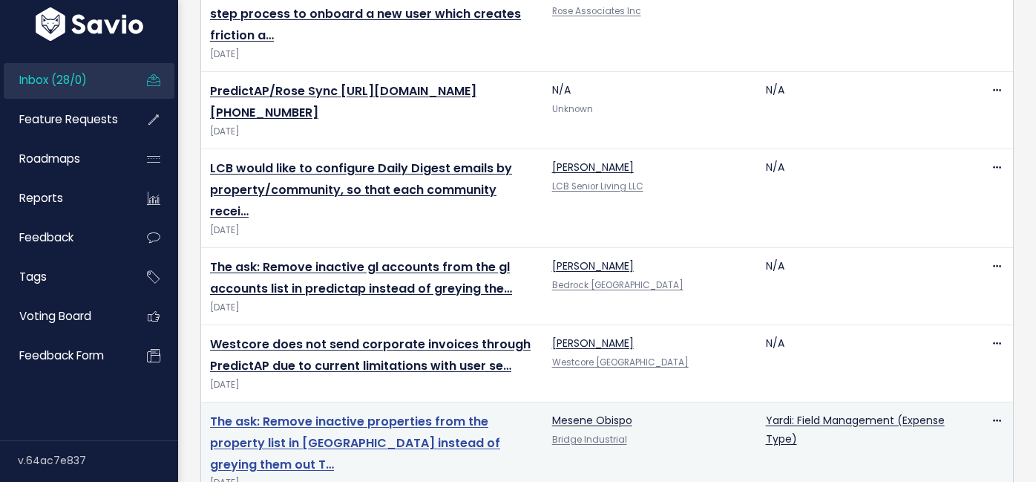
click at [405, 413] on link "The ask: Remove inactive properties from the property list in [GEOGRAPHIC_DATA]…" at bounding box center [355, 443] width 290 height 60
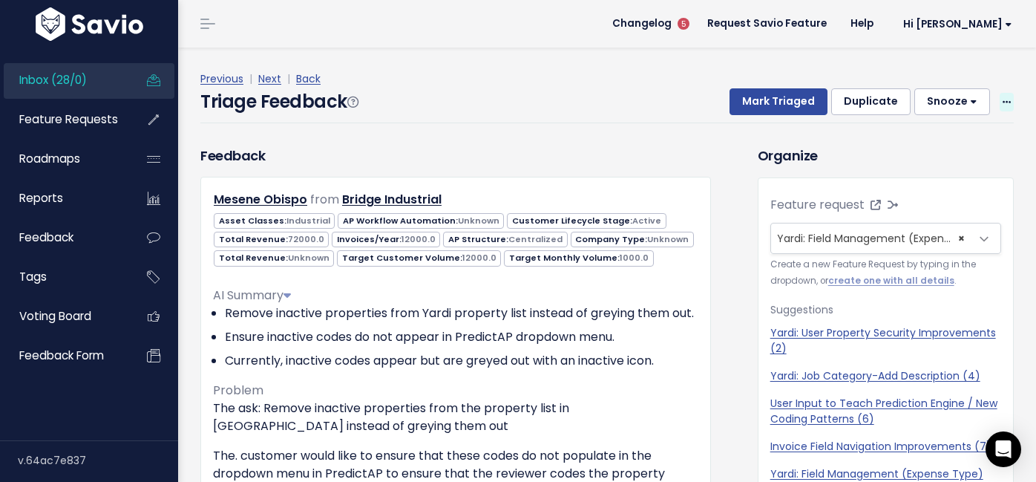
click at [1008, 102] on icon at bounding box center [1007, 103] width 8 height 10
click at [964, 137] on link "Edit" at bounding box center [948, 142] width 107 height 29
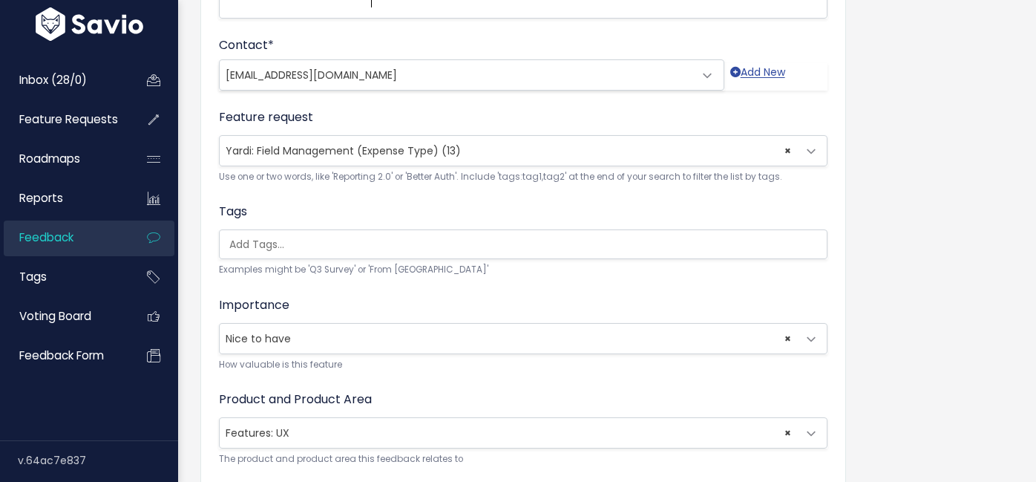
scroll to position [555, 0]
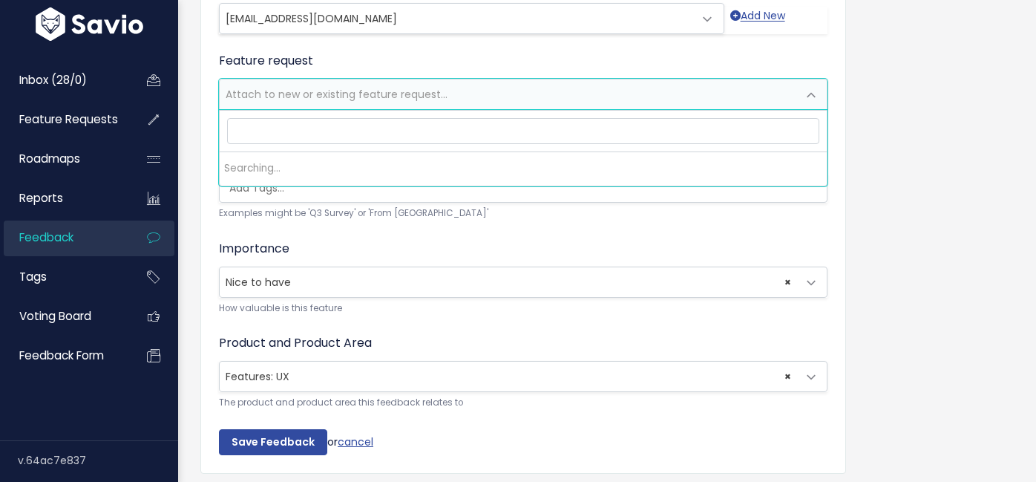
select select
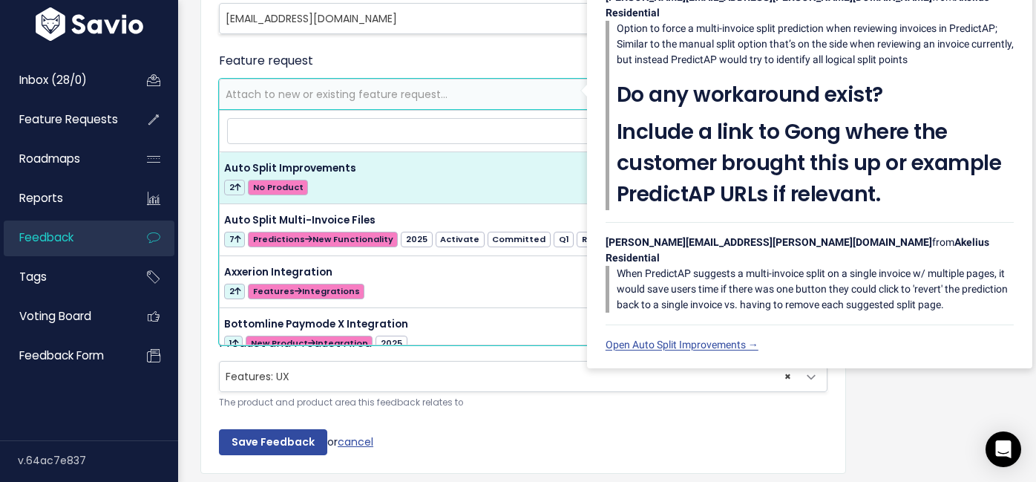
click at [904, 396] on div "Customer Problem * The ask: Remove inactive properties from the property list i…" at bounding box center [607, 27] width 836 height 961
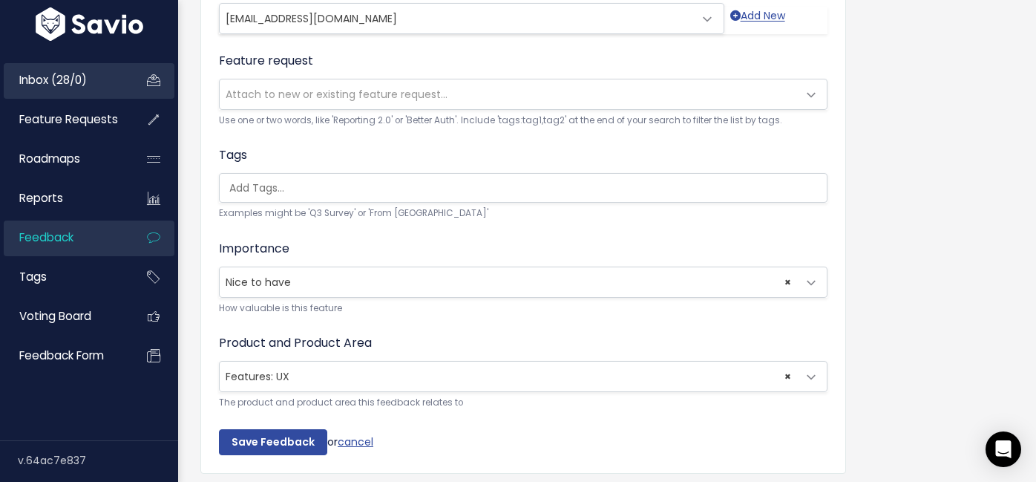
click at [73, 90] on link "Inbox (28/0)" at bounding box center [64, 80] width 120 height 34
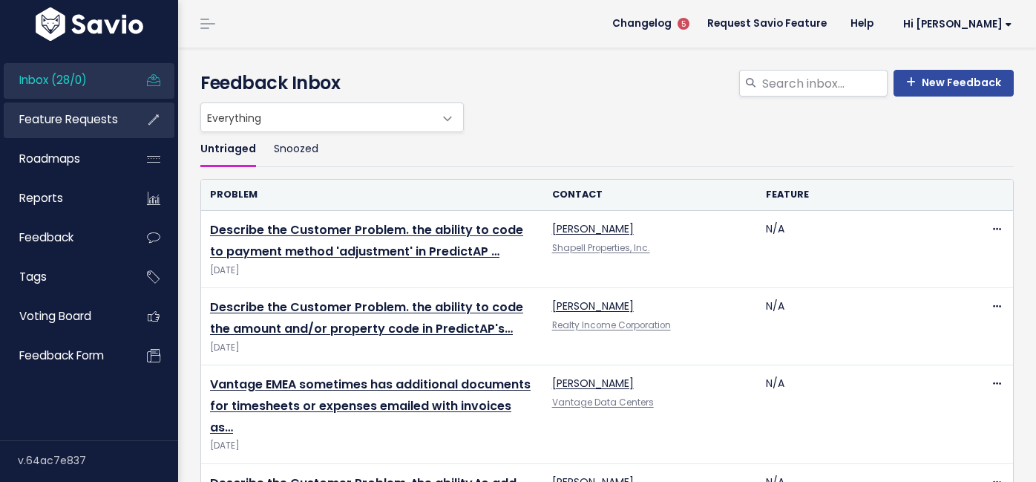
click at [93, 117] on span "Feature Requests" at bounding box center [68, 119] width 99 height 16
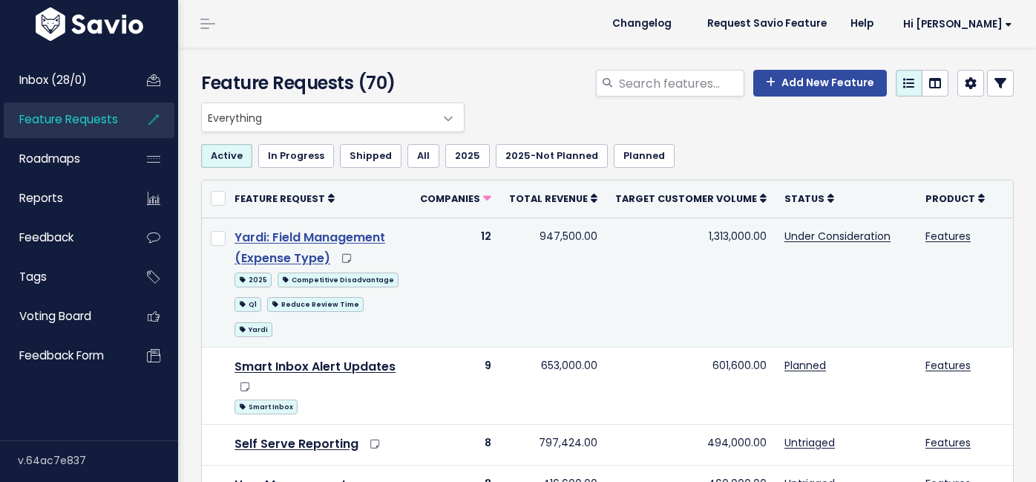
click at [327, 240] on link "Yardi: Field Management (Expense Type)" at bounding box center [310, 248] width 151 height 39
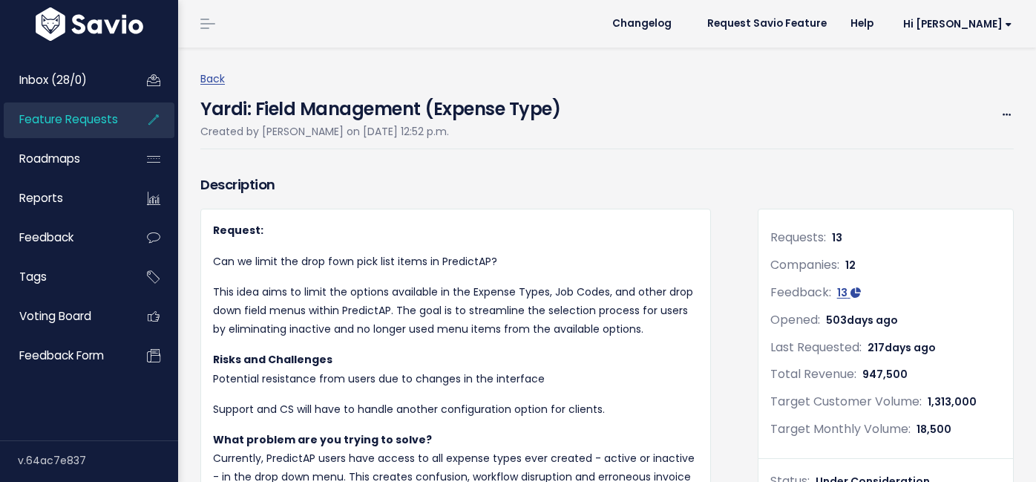
scroll to position [597, 0]
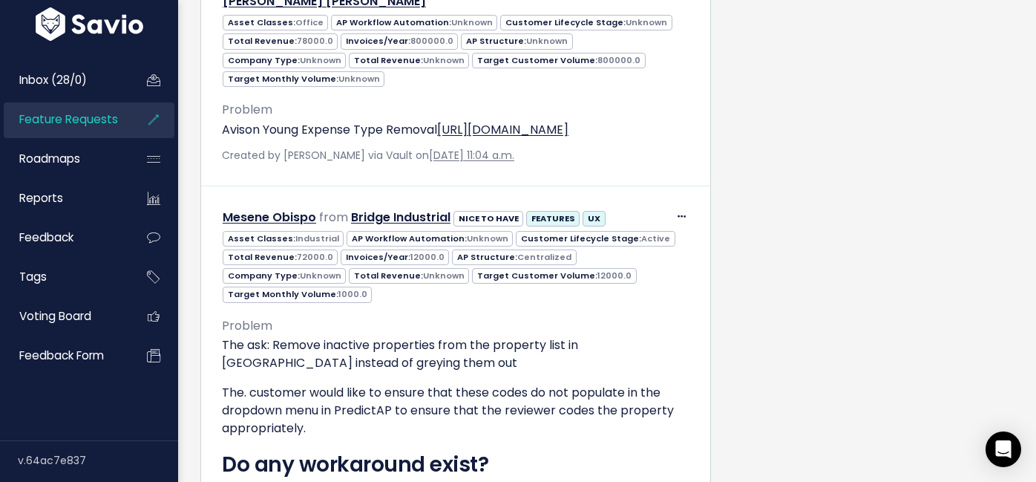
scroll to position [2554, 0]
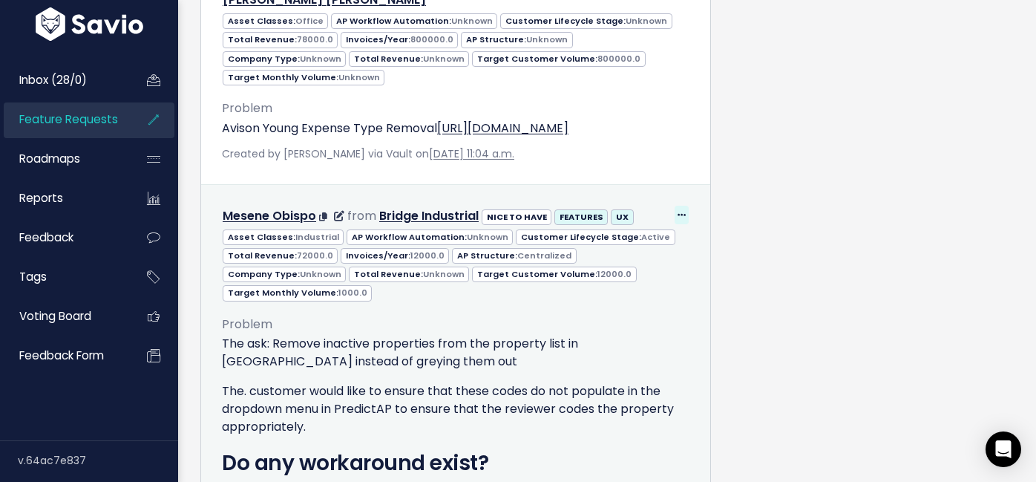
click at [680, 211] on icon at bounding box center [682, 216] width 8 height 10
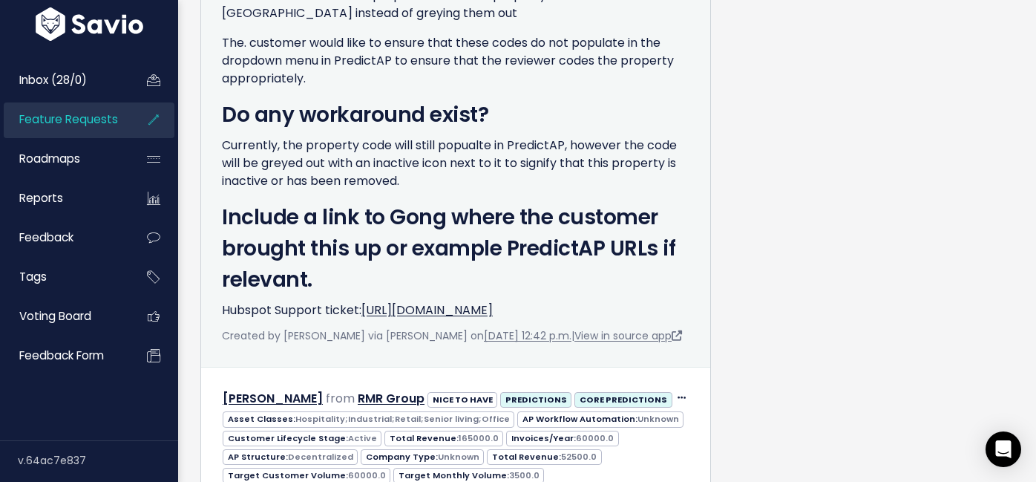
scroll to position [2943, 0]
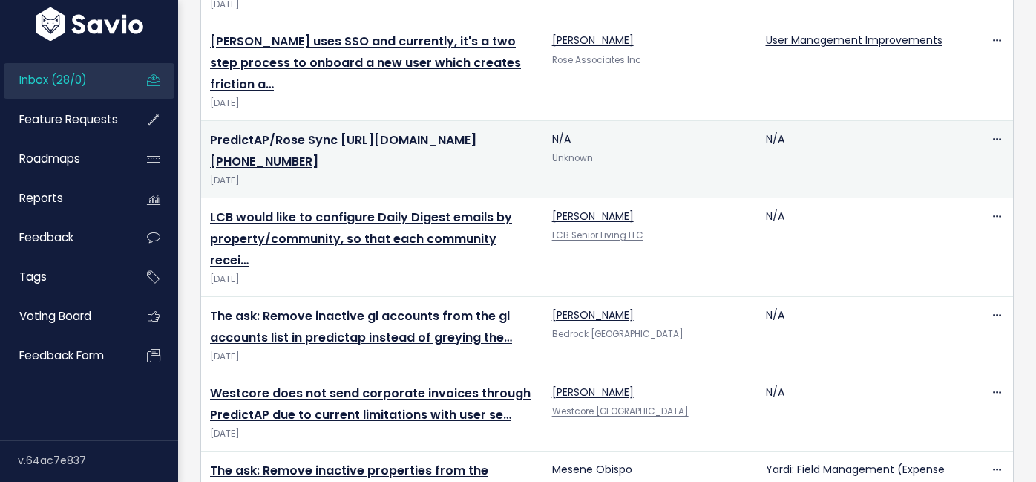
scroll to position [2043, 0]
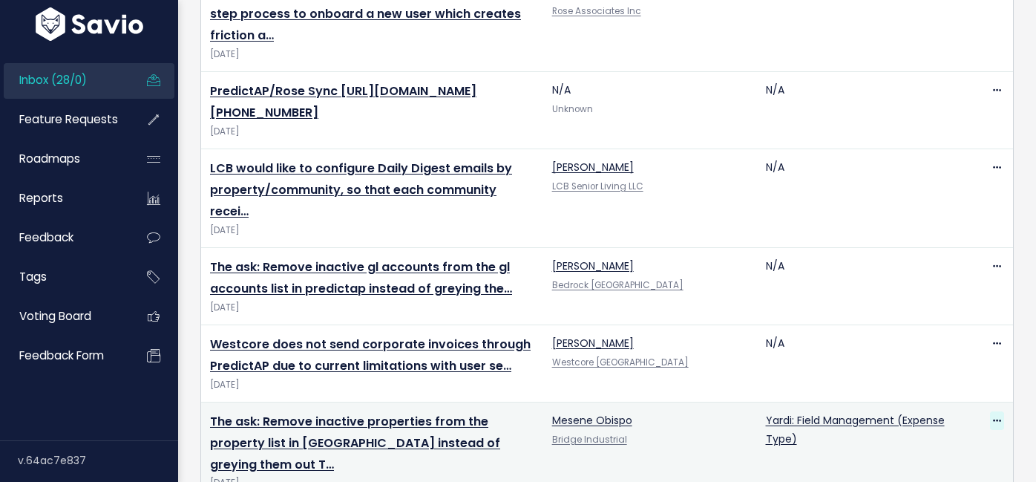
click at [998, 417] on icon at bounding box center [997, 422] width 8 height 10
click at [927, 335] on link "Edit" at bounding box center [952, 330] width 107 height 29
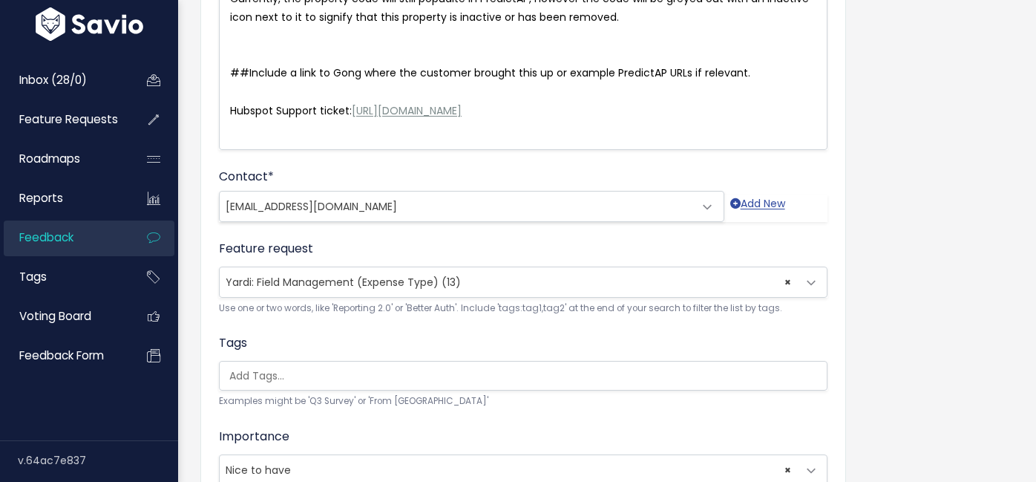
scroll to position [373, 0]
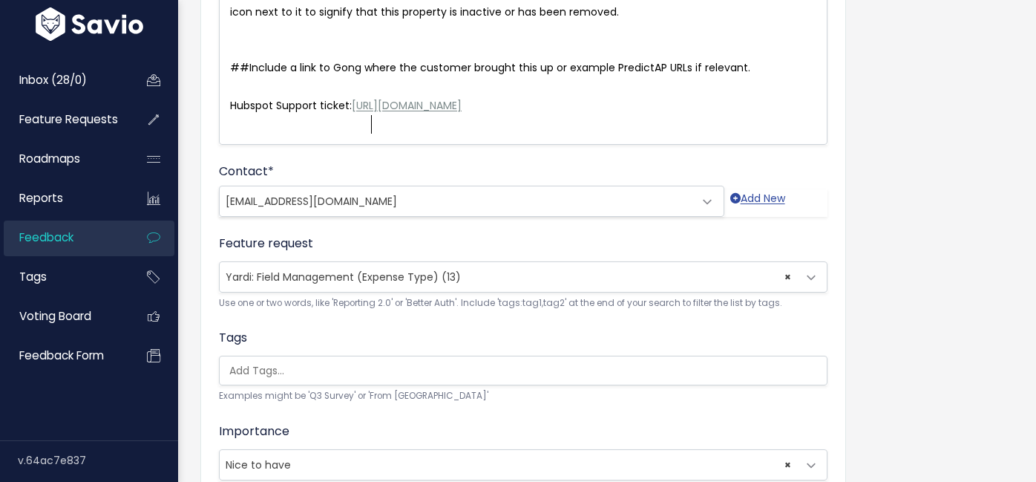
select select
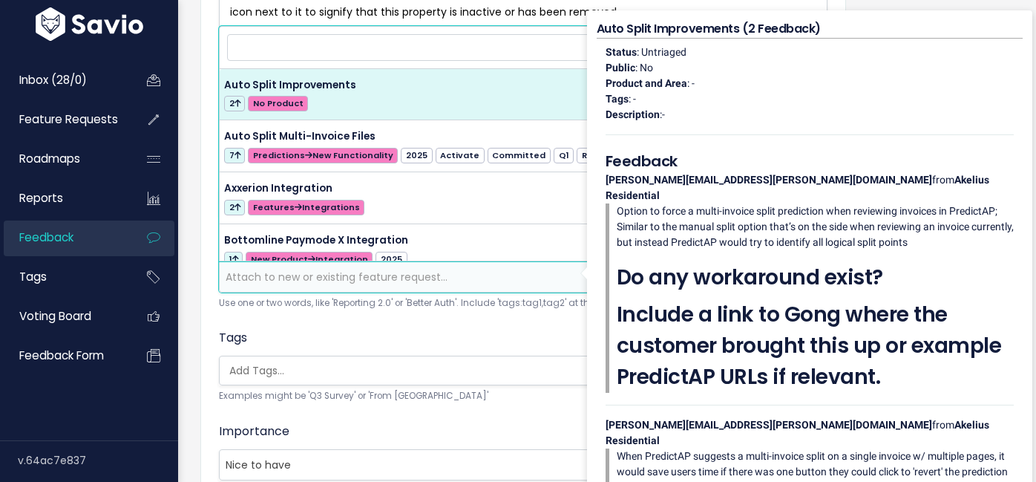
click at [546, 337] on div "Tags Examples might be 'Q3 Survey' or 'From Skype'" at bounding box center [523, 366] width 609 height 75
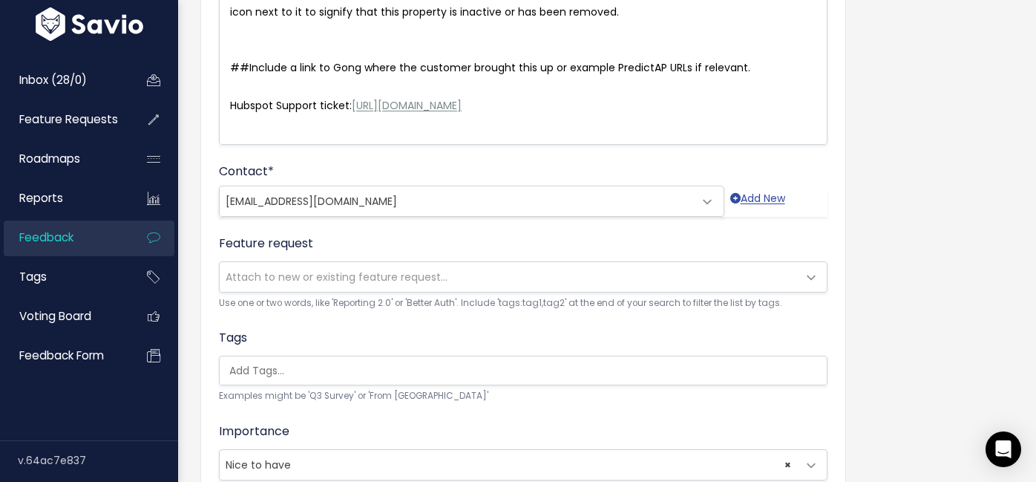
scroll to position [605, 0]
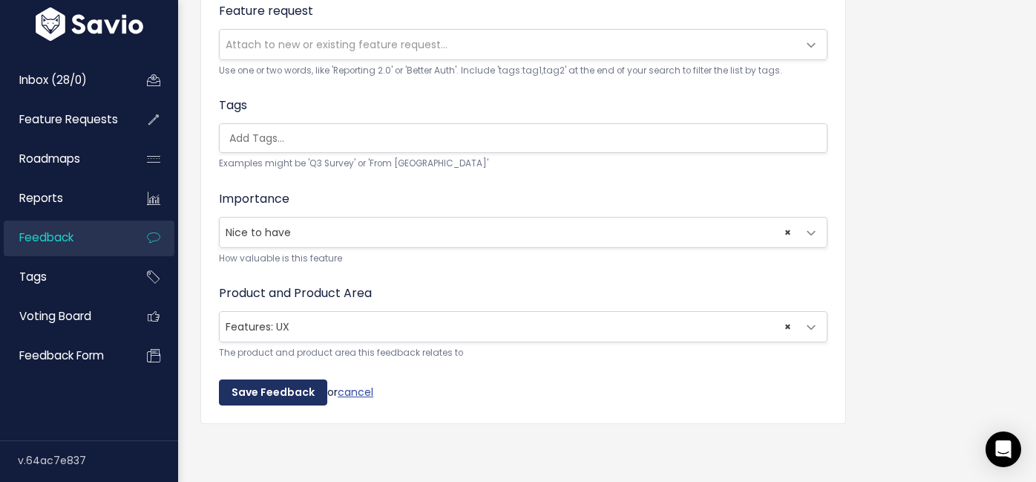
click at [264, 388] on input "Save Feedback" at bounding box center [273, 392] width 108 height 27
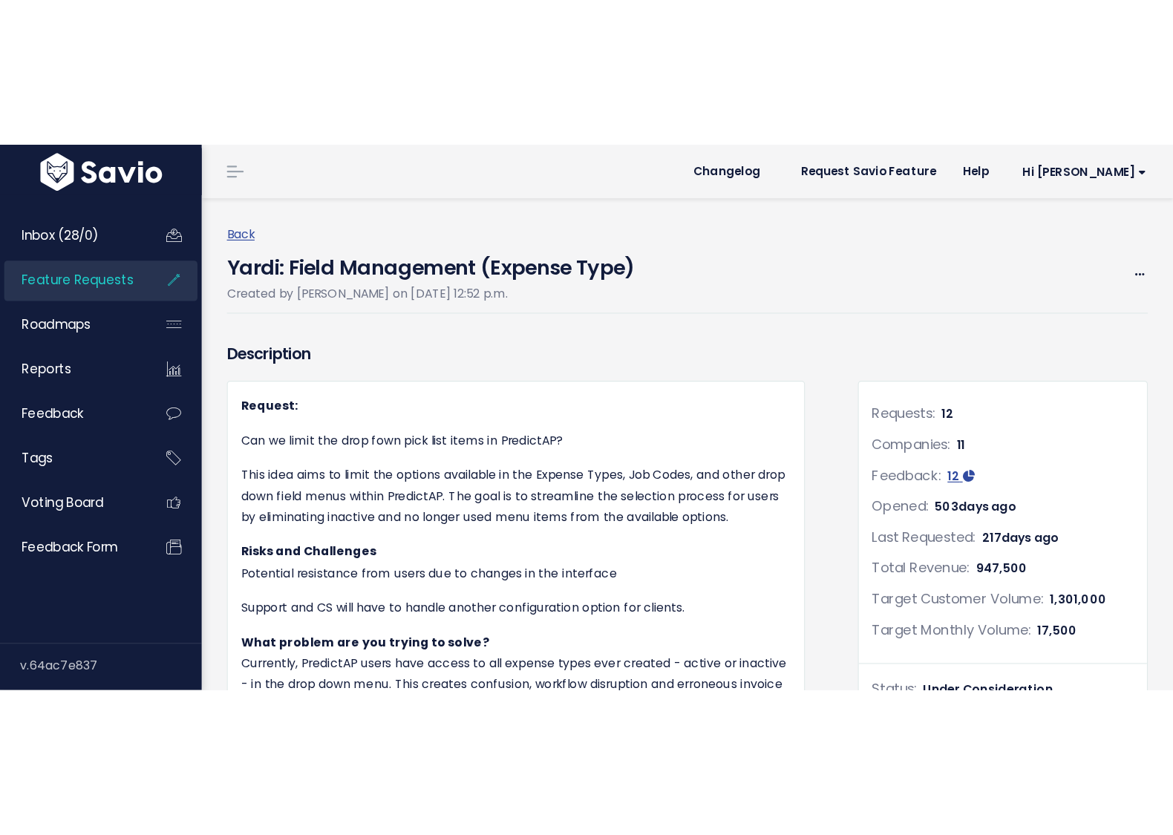
scroll to position [2943, 0]
